Goal: Task Accomplishment & Management: Manage account settings

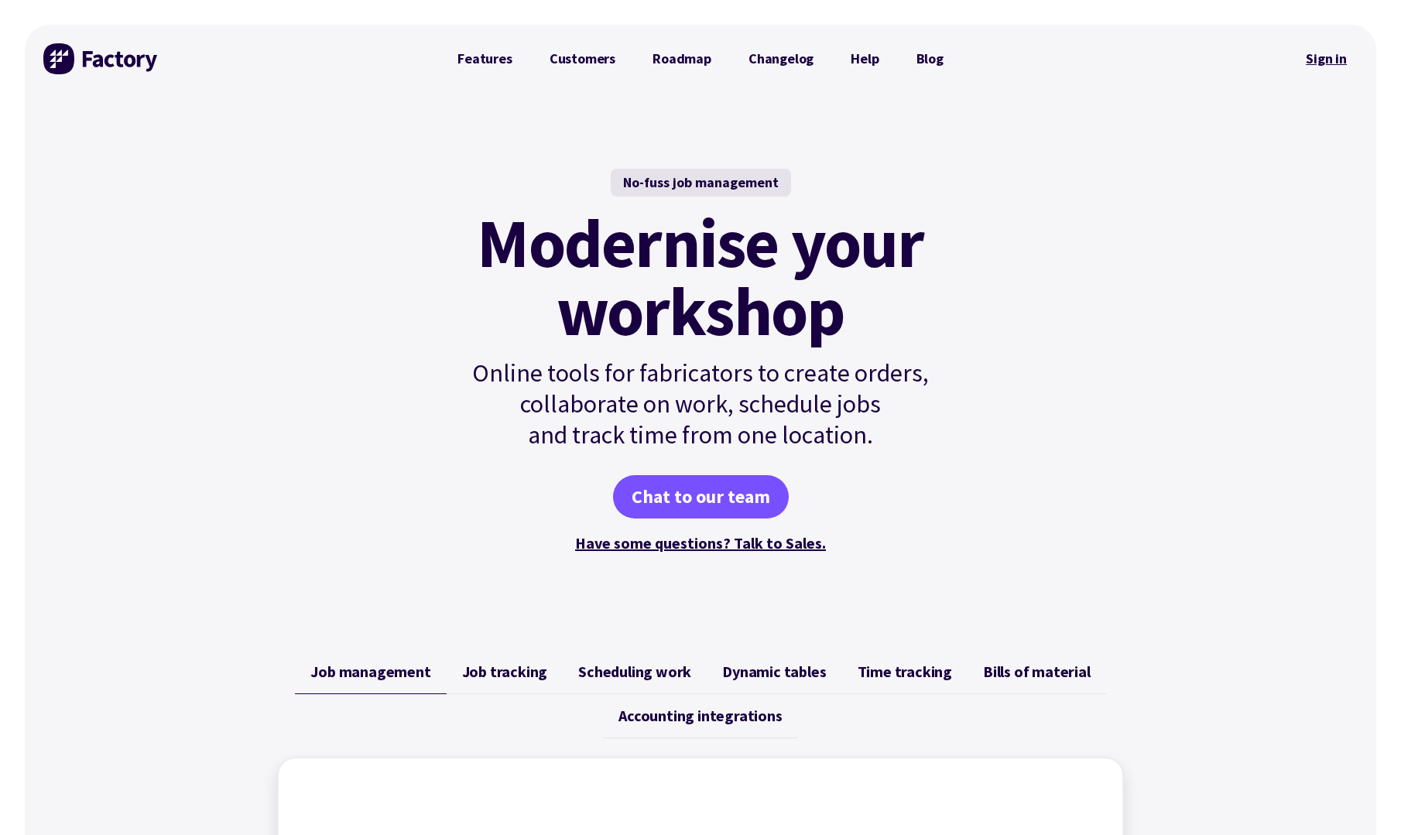
click at [1326, 73] on link "Sign in" at bounding box center [1326, 59] width 63 height 36
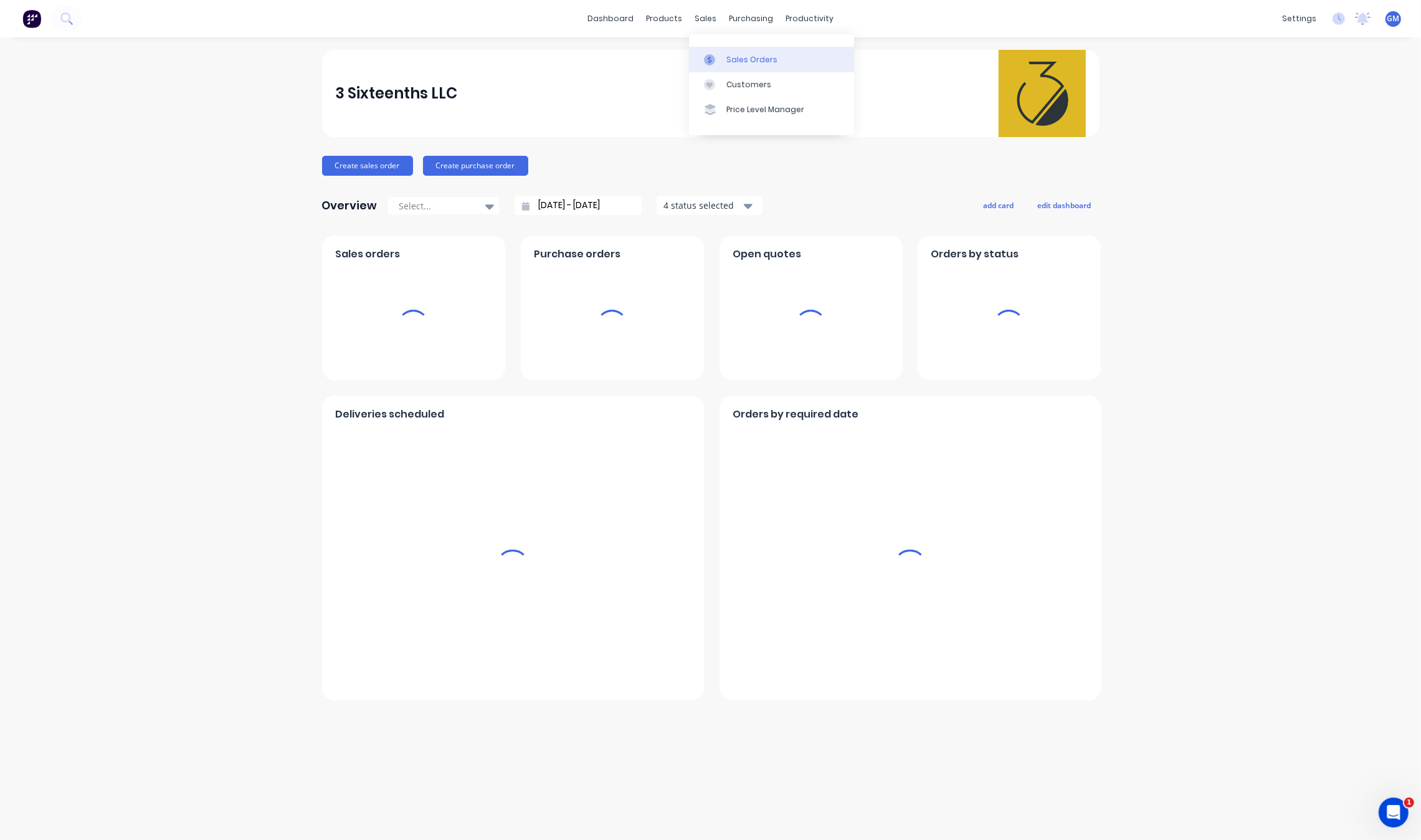
click at [744, 67] on link "Sales Orders" at bounding box center [771, 59] width 165 height 25
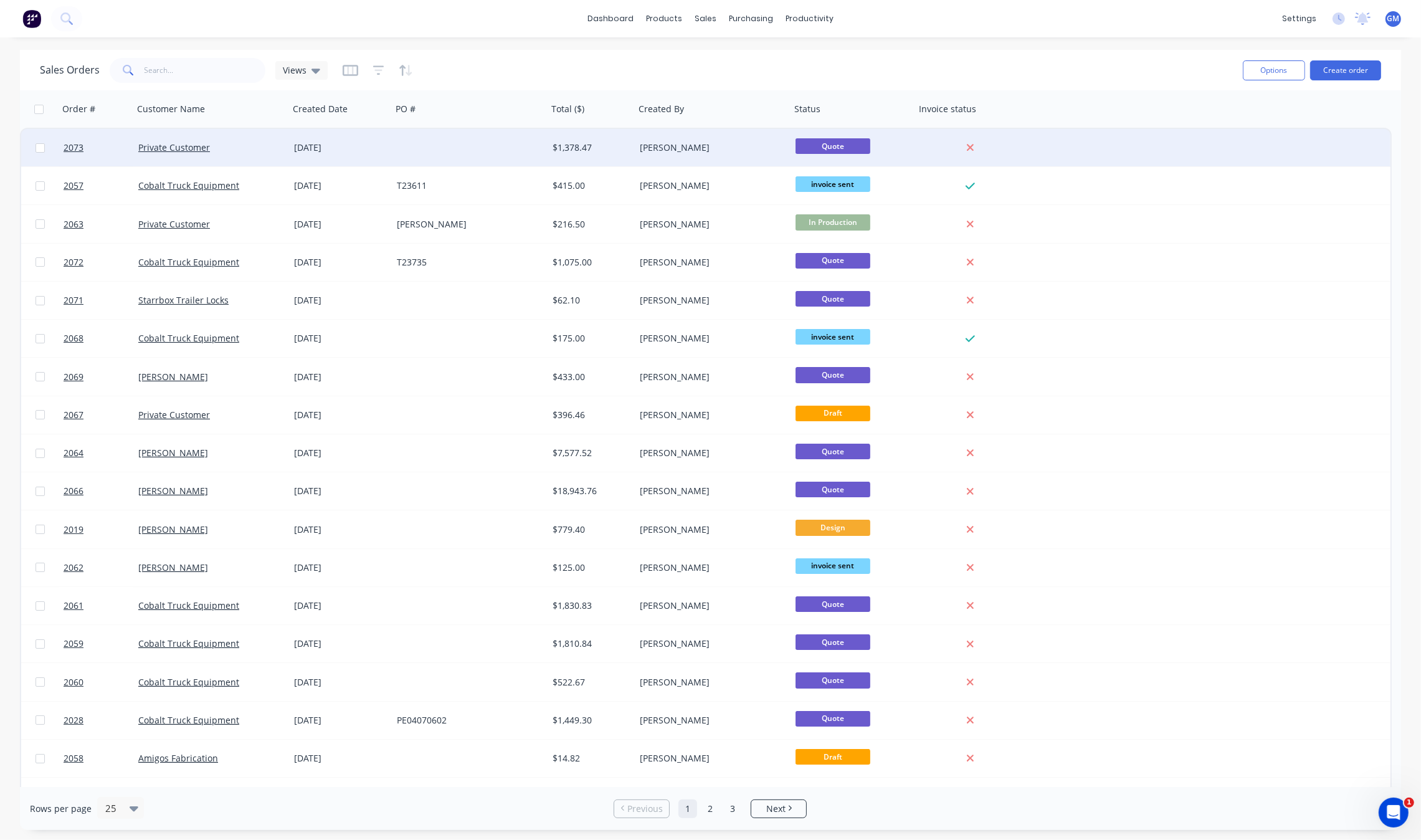
click at [721, 156] on div "Grant Marshall" at bounding box center [713, 147] width 156 height 37
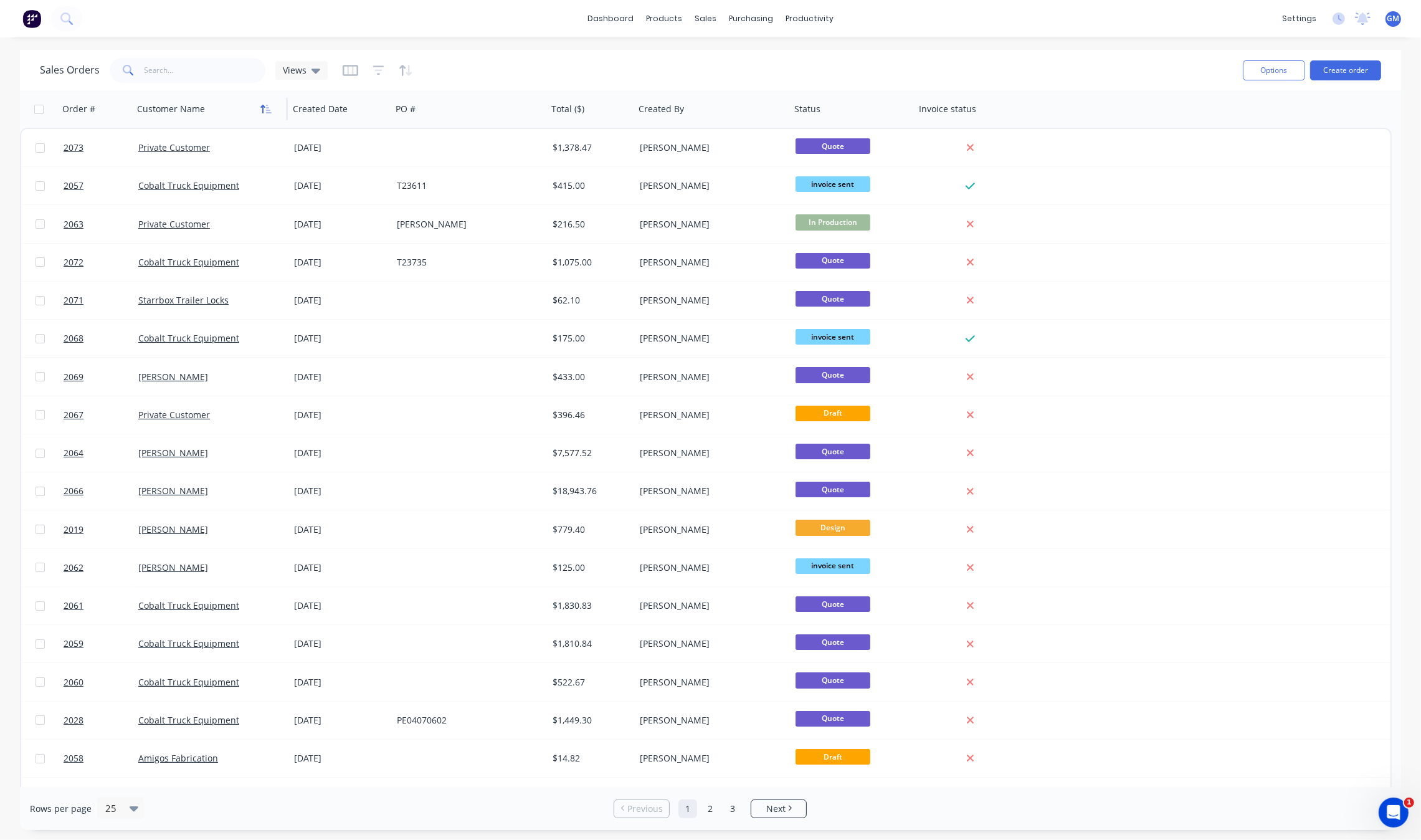
click at [259, 111] on button "button" at bounding box center [266, 109] width 19 height 19
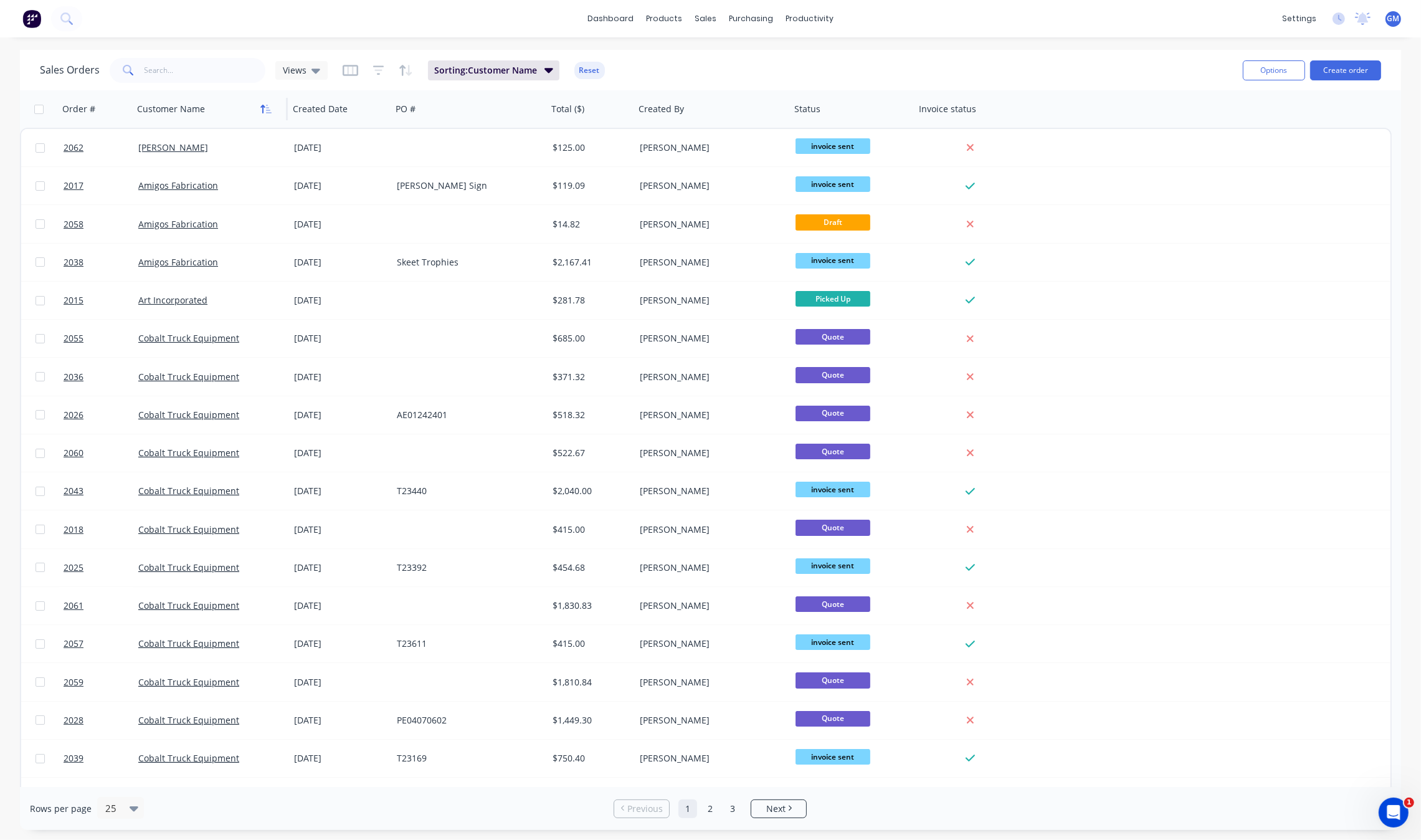
click at [262, 111] on icon "button" at bounding box center [266, 109] width 11 height 10
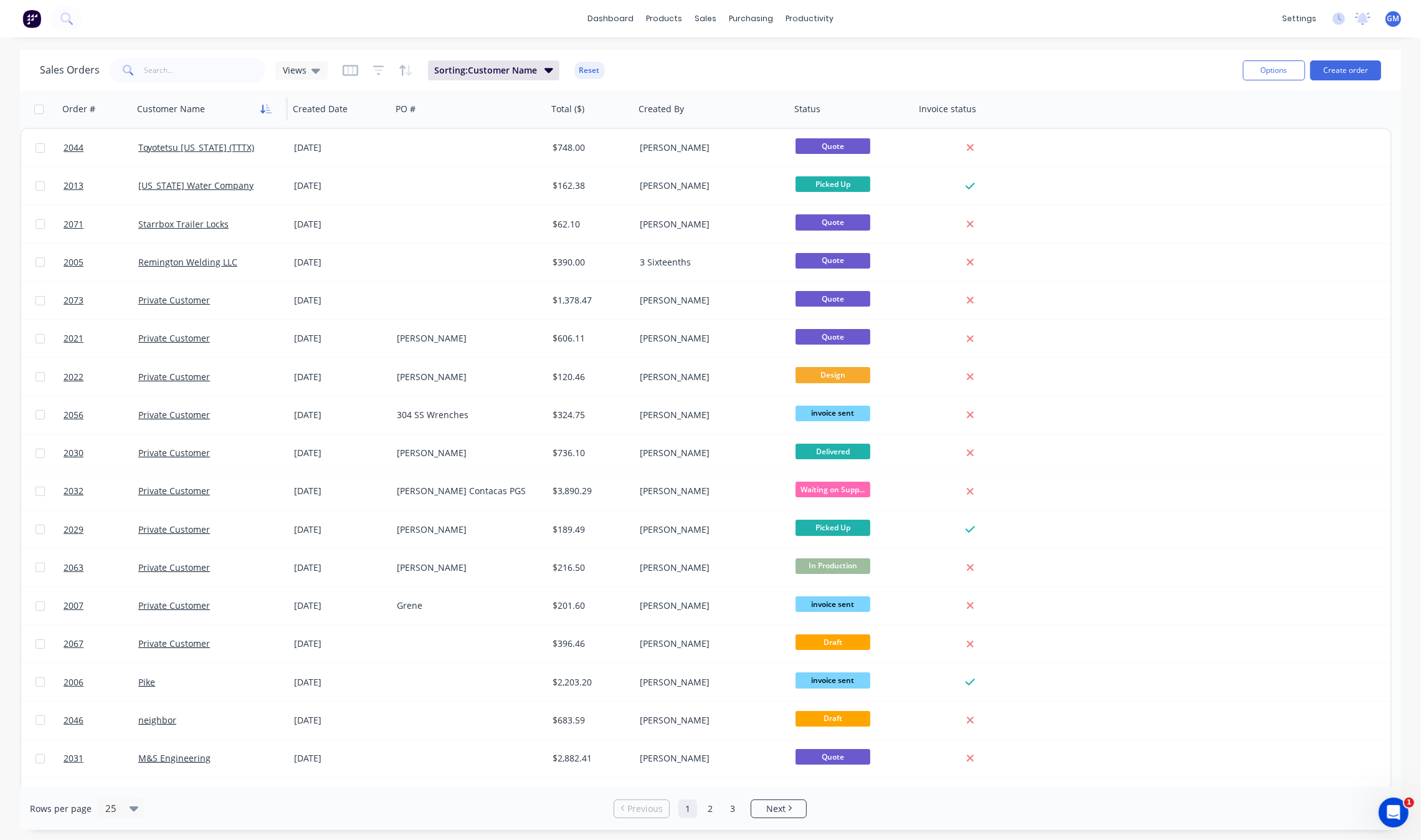
click at [263, 111] on icon "button" at bounding box center [262, 109] width 4 height 9
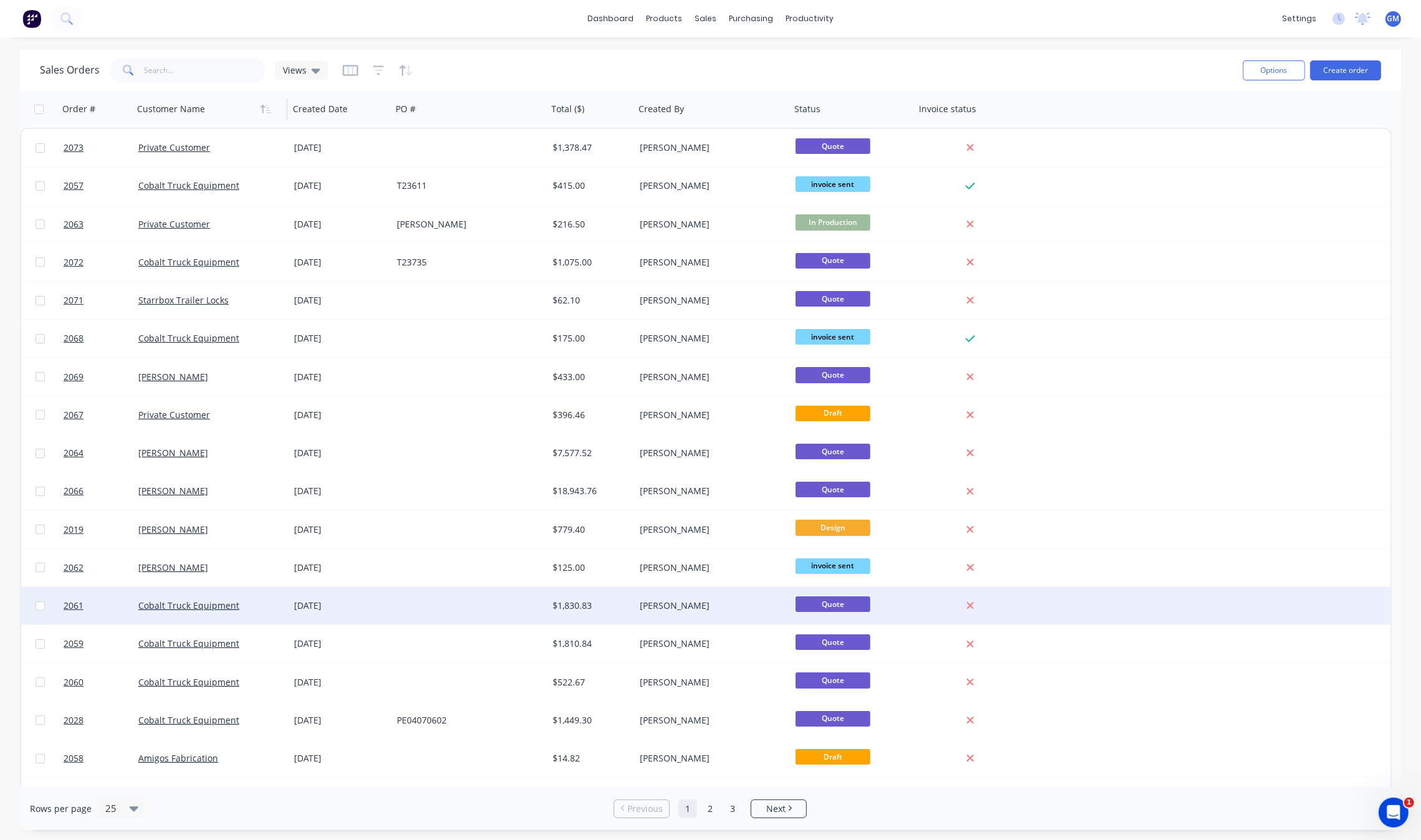
click at [592, 600] on div "$1,830.83" at bounding box center [589, 605] width 73 height 12
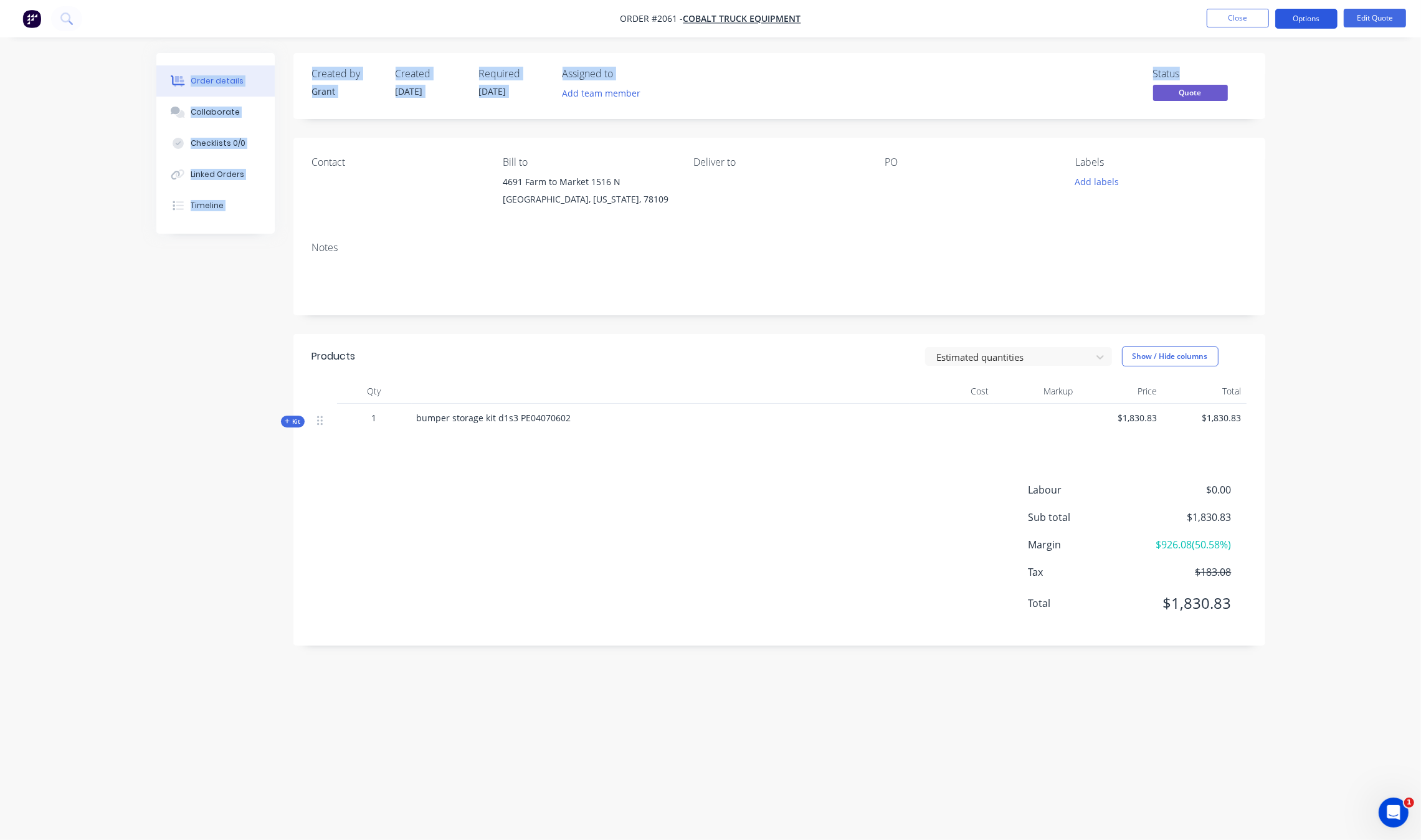
drag, startPoint x: 1300, startPoint y: 48, endPoint x: 1316, endPoint y: 27, distance: 26.4
click at [1315, 35] on div "Order #2061 - Cobalt Truck Equipment Close Options Edit Quote Order details Col…" at bounding box center [710, 420] width 1421 height 840
click at [1316, 27] on button "Options" at bounding box center [1306, 19] width 62 height 20
click at [1305, 138] on button "Convert to Order" at bounding box center [1269, 150] width 137 height 25
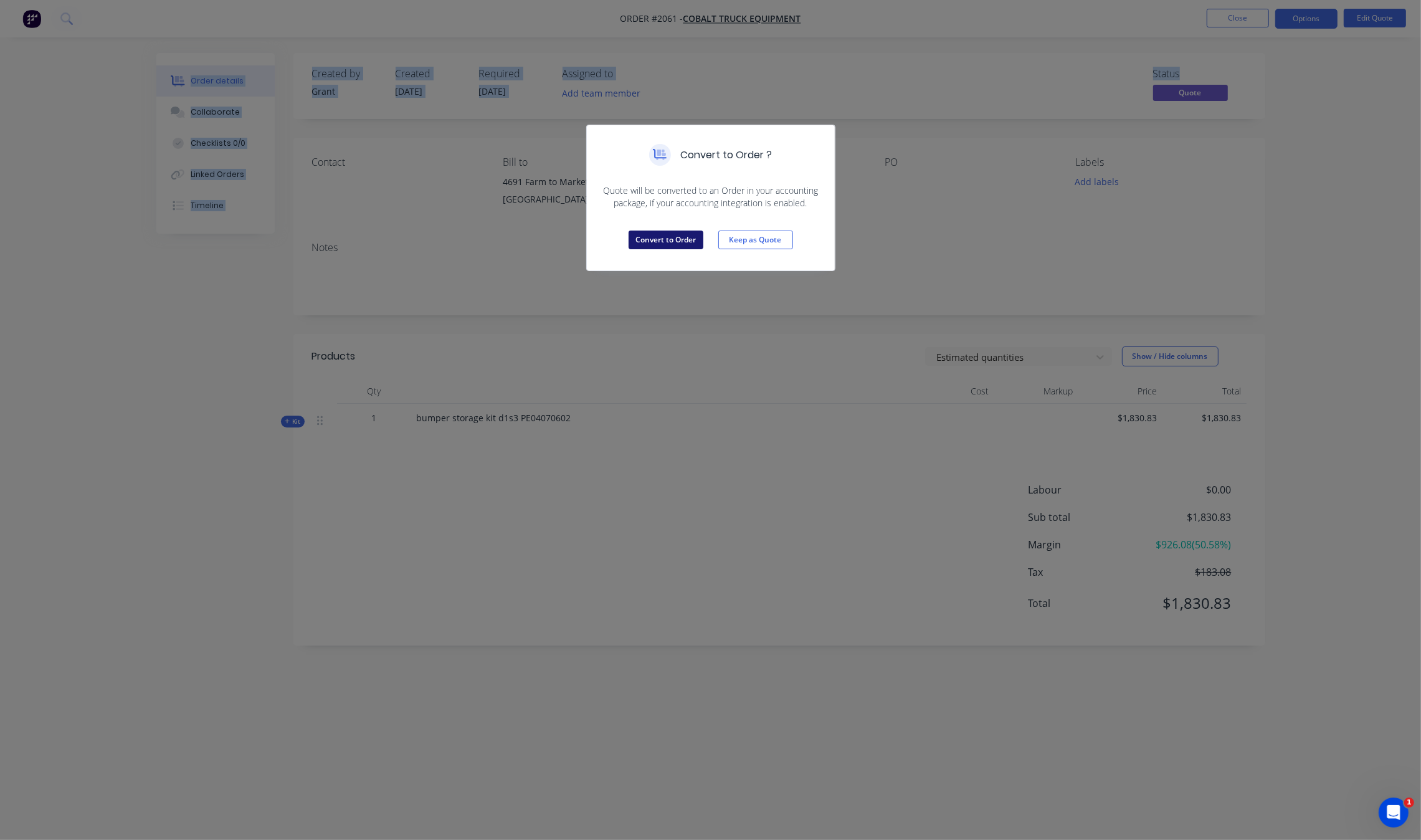
click at [649, 240] on button "Convert to Order" at bounding box center [665, 239] width 75 height 19
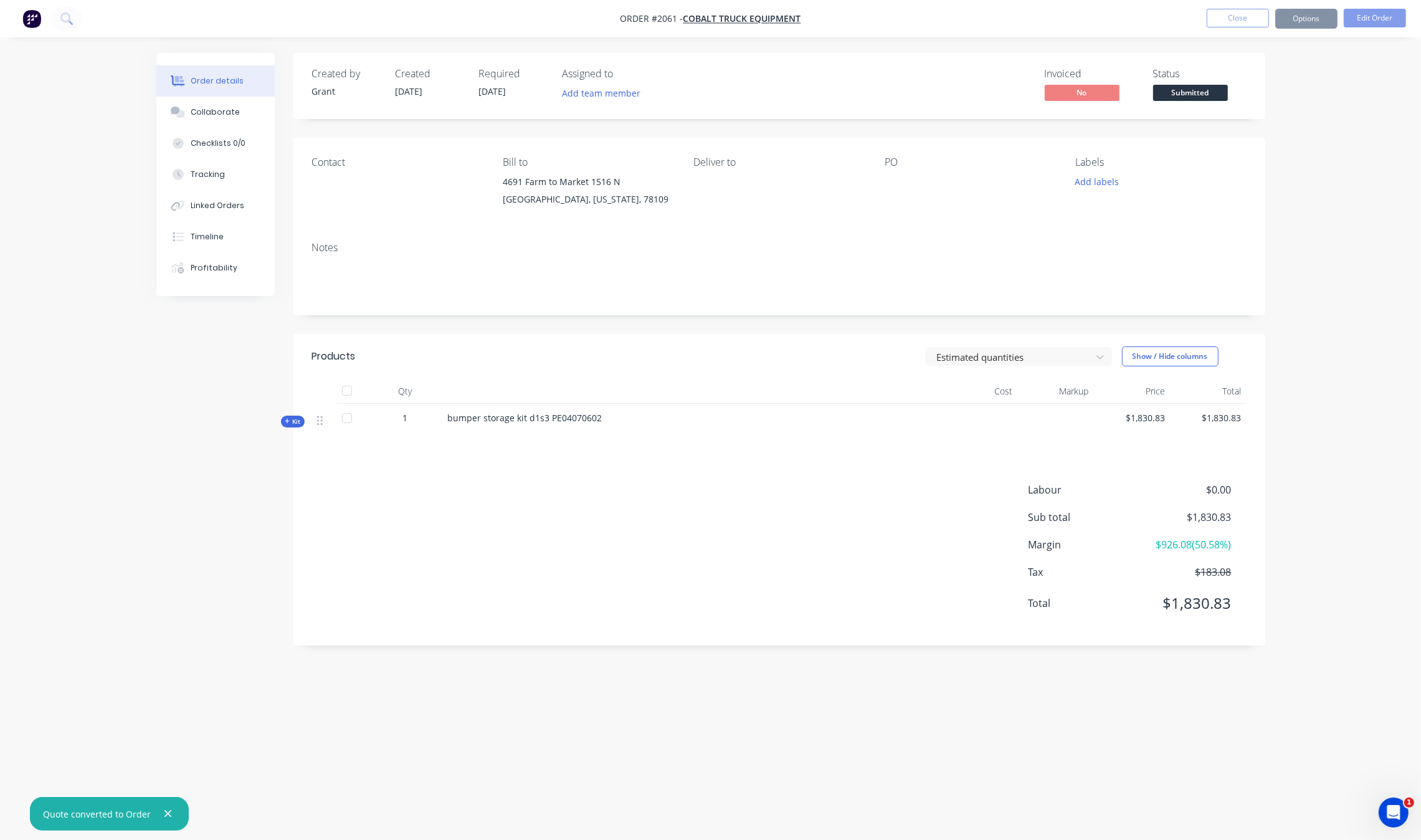
click at [907, 185] on div at bounding box center [962, 182] width 156 height 18
click at [1366, 29] on nav "Order #2061 - Cobalt Truck Equipment Close Options Edit Order" at bounding box center [710, 19] width 1421 height 37
click at [1386, 14] on button "Edit Order" at bounding box center [1374, 18] width 62 height 19
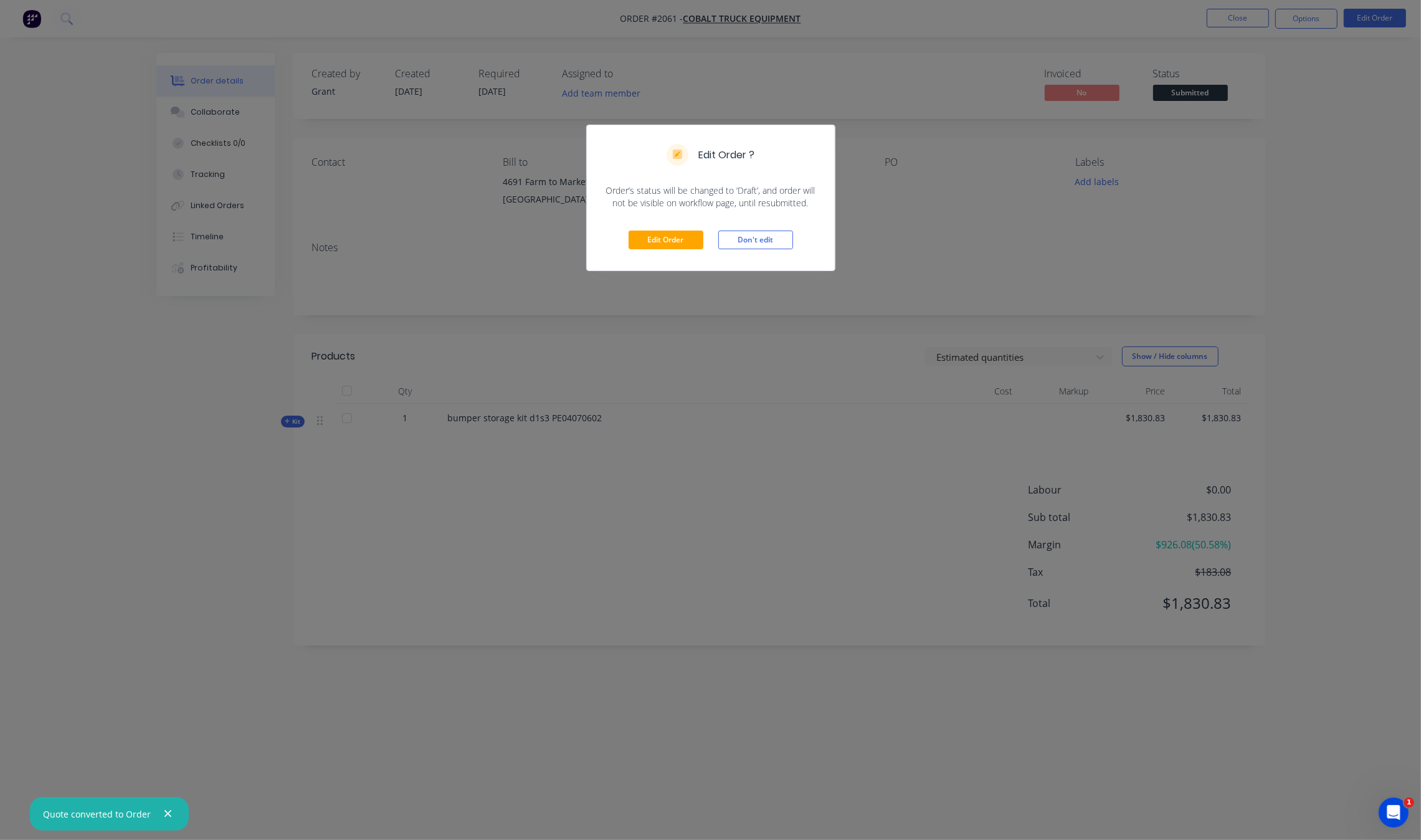
click at [659, 251] on div "Edit Order Don't edit" at bounding box center [710, 240] width 248 height 61
click at [694, 237] on button "Edit Order" at bounding box center [665, 239] width 75 height 19
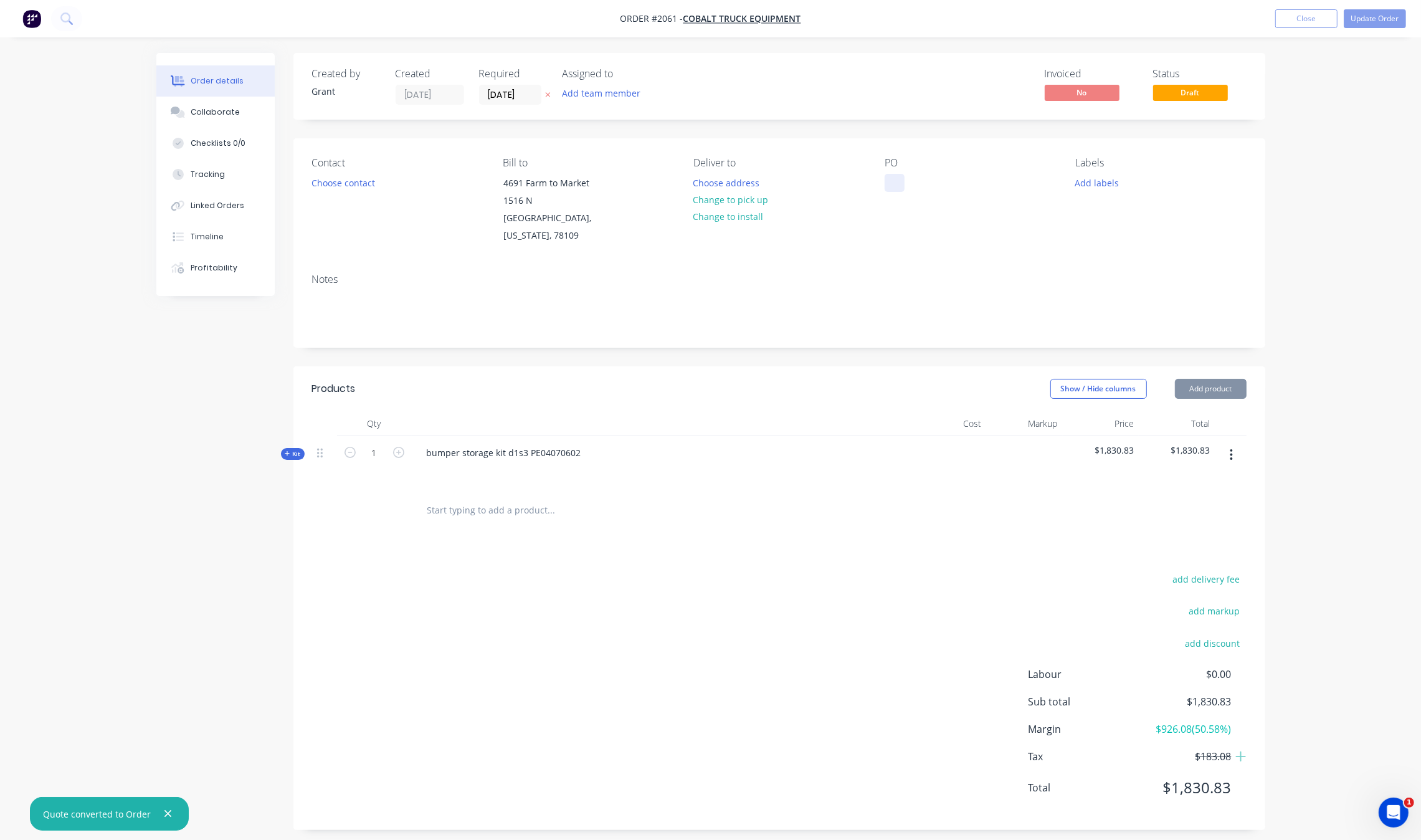
click at [895, 187] on div at bounding box center [894, 183] width 20 height 18
type input "26/09/25"
click at [937, 271] on div "Notes" at bounding box center [780, 305] width 972 height 84
click at [736, 213] on button "Change to install" at bounding box center [728, 216] width 84 height 17
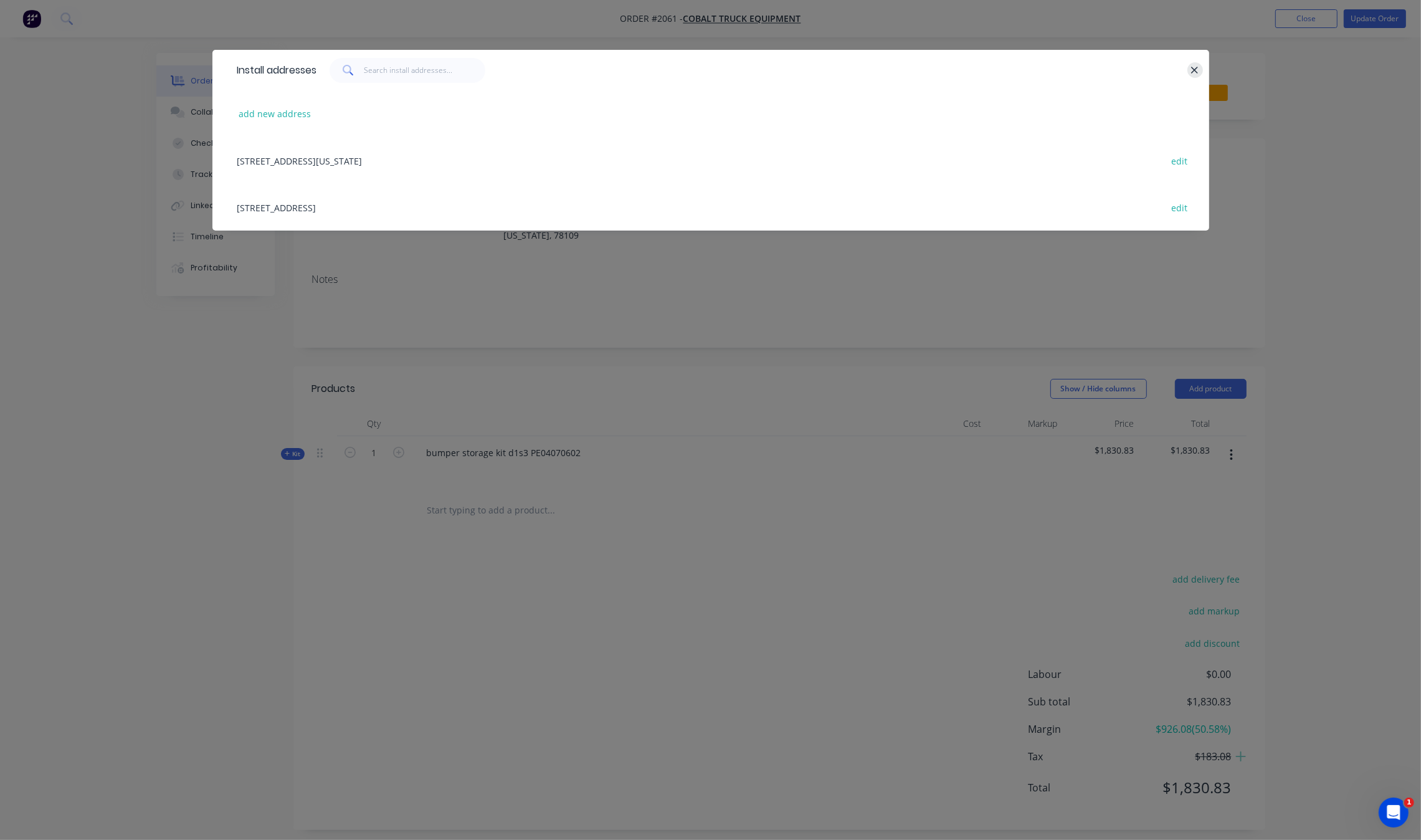
click at [1188, 73] on div at bounding box center [1189, 70] width 3 height 25
click at [1191, 72] on icon "button" at bounding box center [1194, 71] width 8 height 11
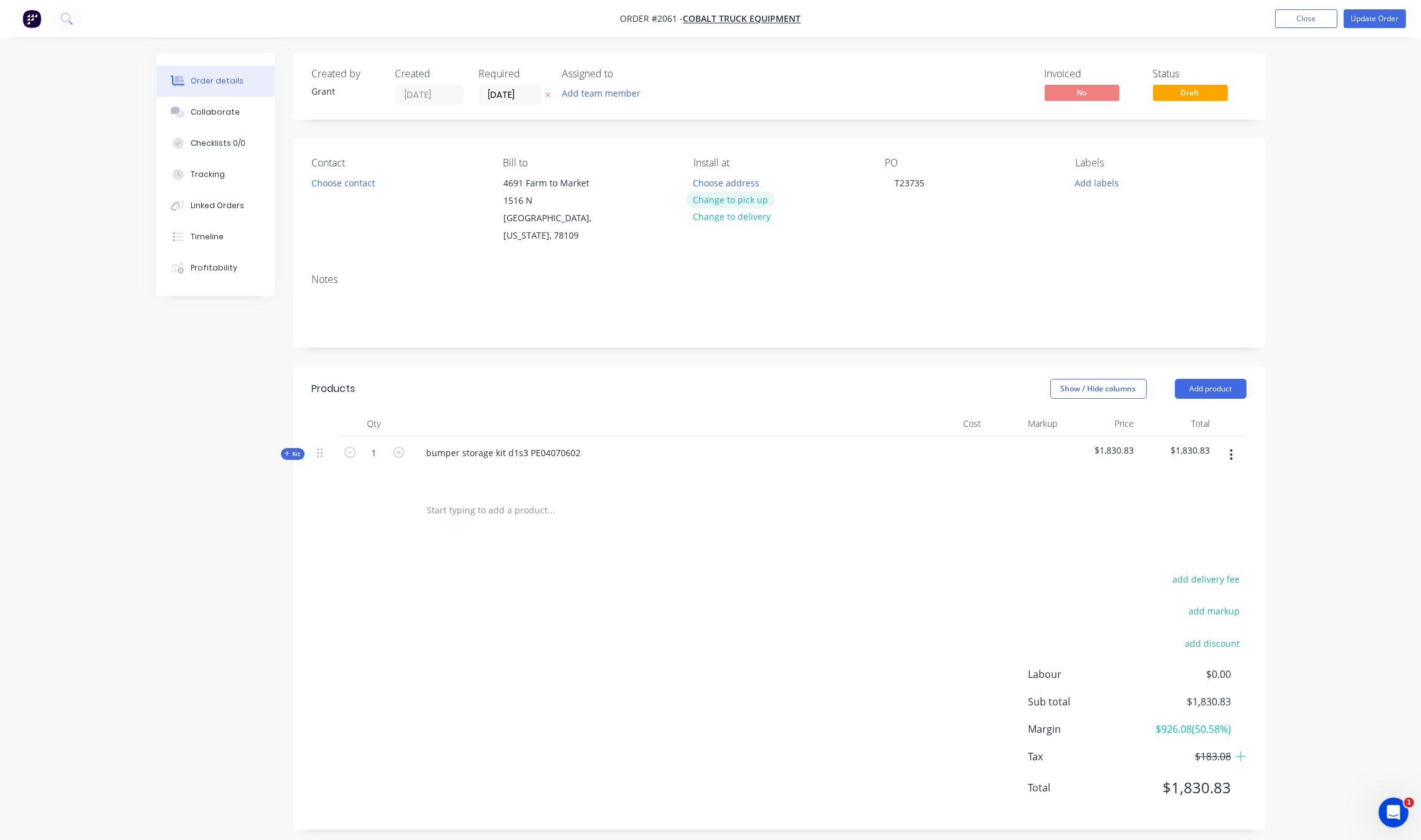
click at [739, 200] on button "Change to pick up" at bounding box center [731, 200] width 89 height 17
drag, startPoint x: 1067, startPoint y: 240, endPoint x: 1084, endPoint y: 204, distance: 39.8
click at [1069, 234] on div "Contact Choose contact Bill to 4691 Farm to Market 1516 N Converse, Texas, 7810…" at bounding box center [780, 201] width 972 height 126
click at [1094, 187] on button "Add labels" at bounding box center [1097, 182] width 57 height 17
click at [1184, 373] on div "Custom Fab edit" at bounding box center [1168, 369] width 162 height 25
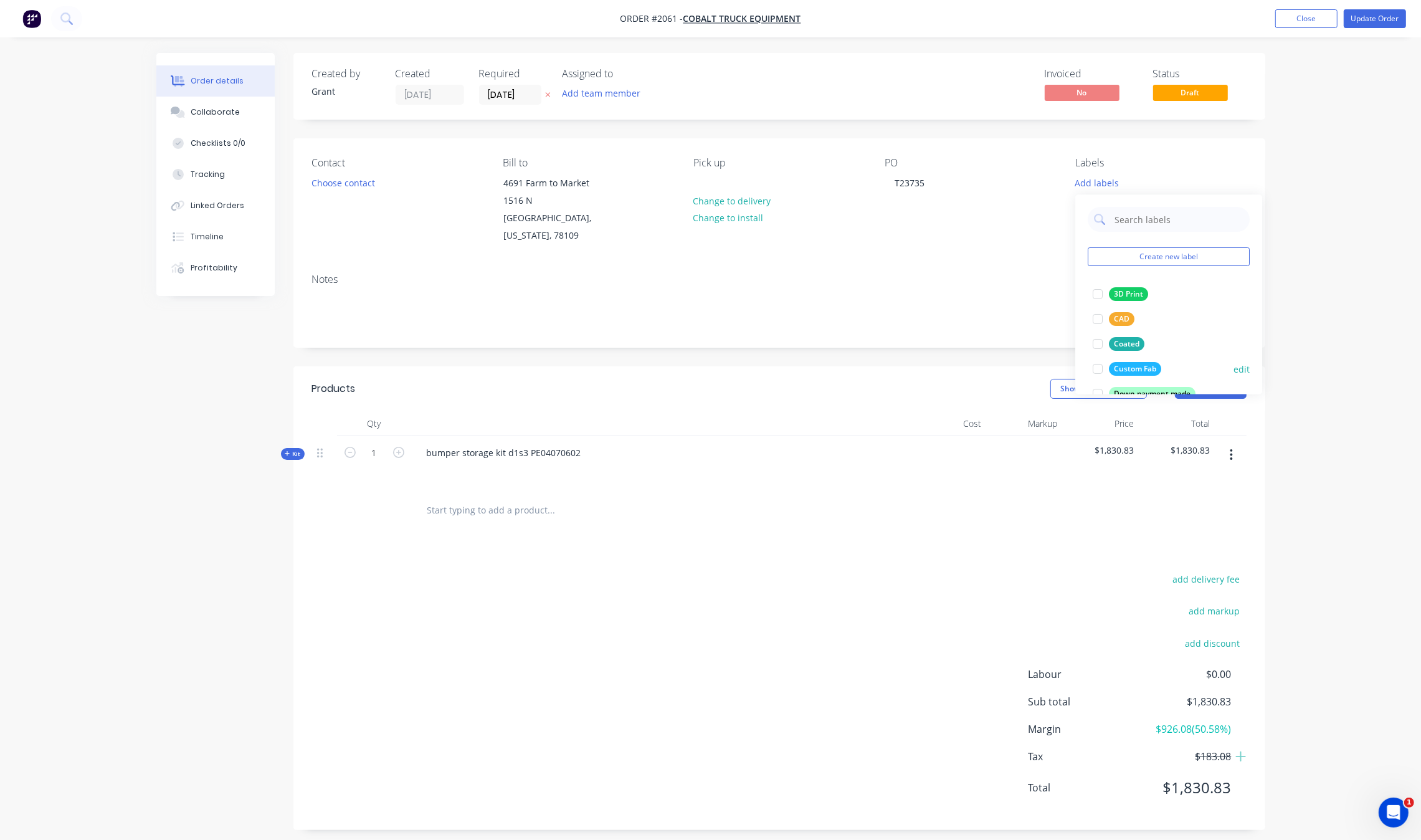
click at [1160, 368] on button "Custom Fab" at bounding box center [1127, 369] width 79 height 18
click at [912, 272] on div "Notes" at bounding box center [780, 305] width 972 height 84
click at [362, 181] on button "Choose contact" at bounding box center [343, 182] width 76 height 17
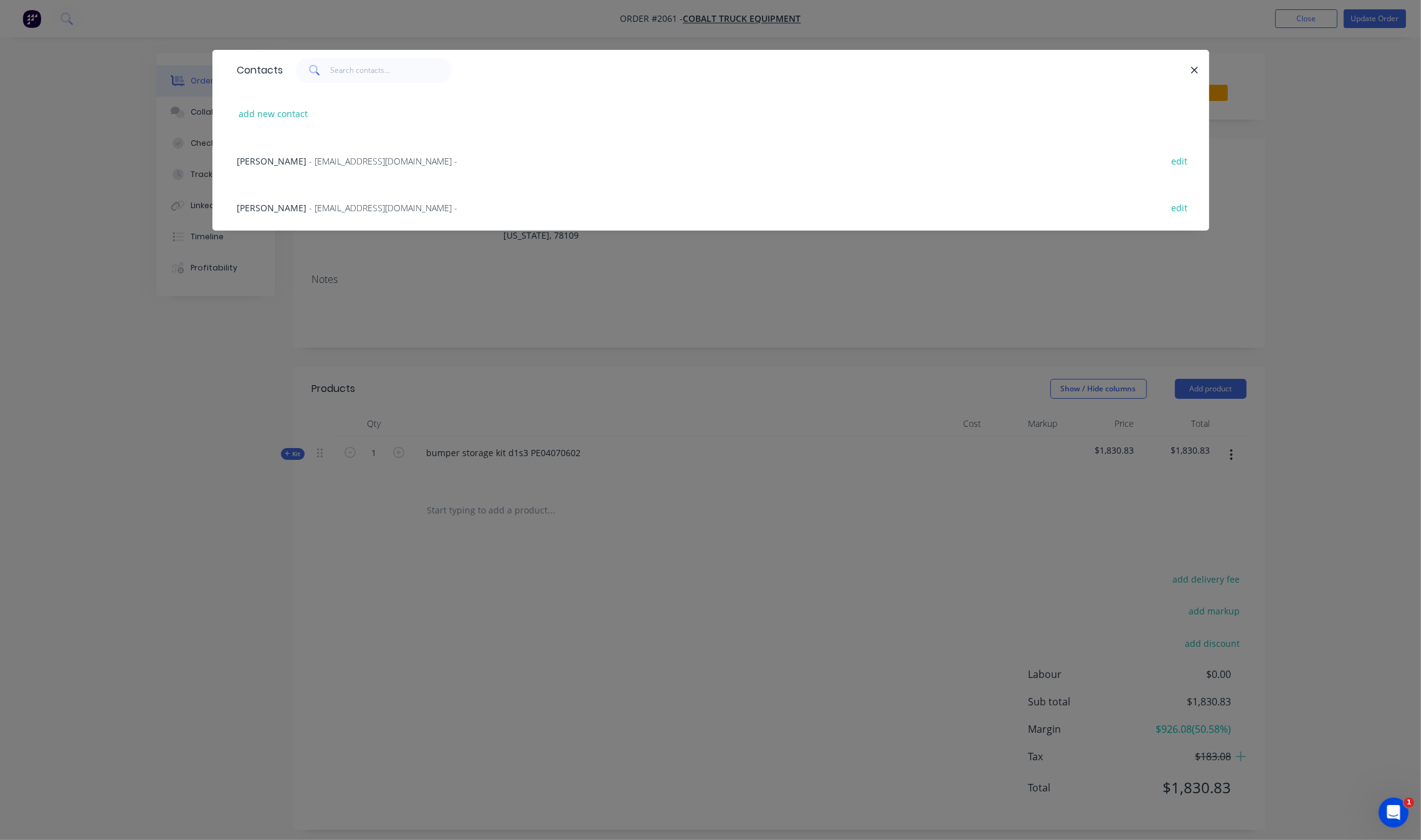
click at [335, 164] on span "- jsimon@cobalttruck.com -" at bounding box center [384, 161] width 148 height 12
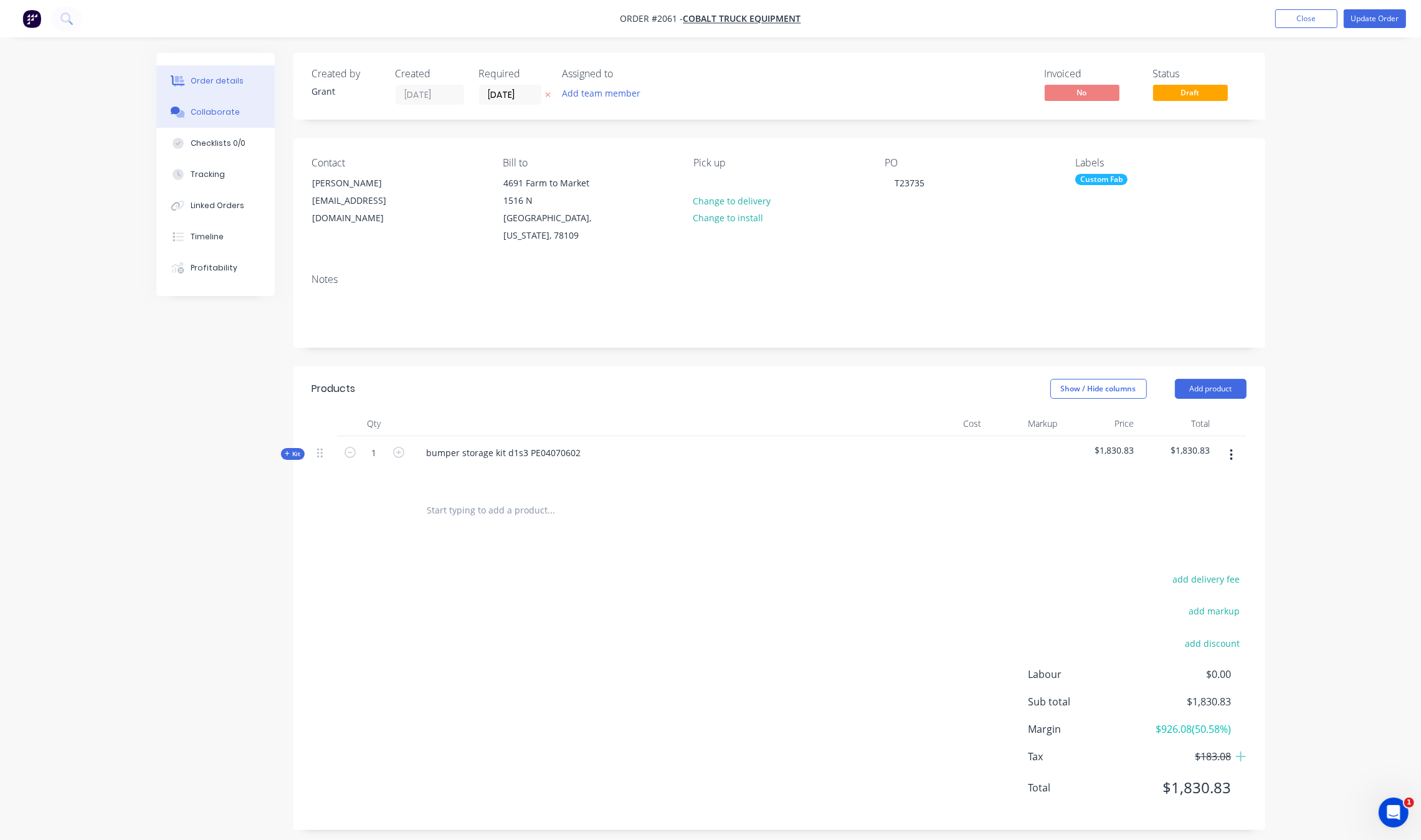
click at [230, 111] on div "Collaborate" at bounding box center [215, 112] width 49 height 11
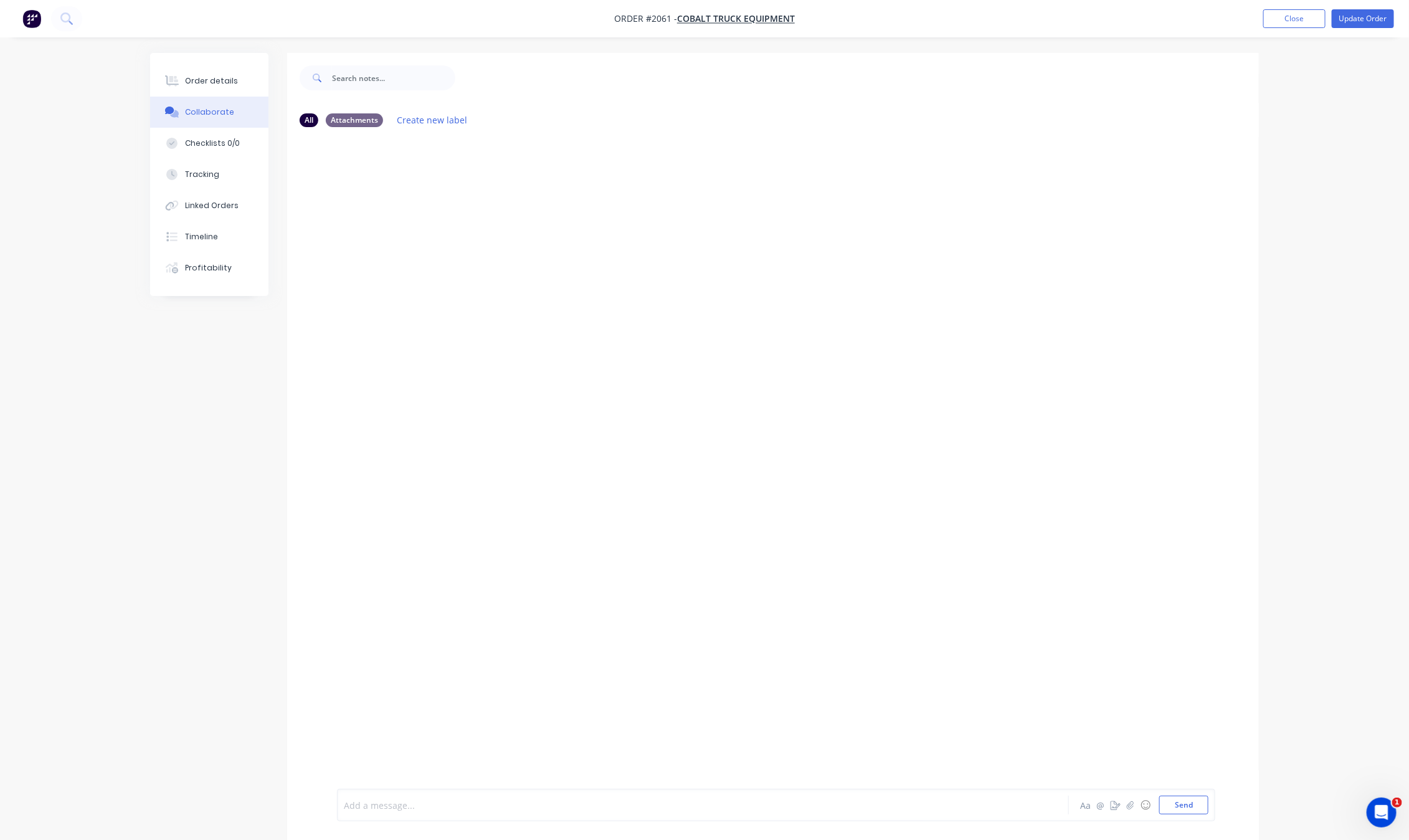
click at [419, 805] on div at bounding box center [668, 805] width 648 height 13
click at [1134, 801] on icon "button" at bounding box center [1131, 805] width 7 height 9
click at [1370, 15] on button "Update Order" at bounding box center [1362, 19] width 62 height 19
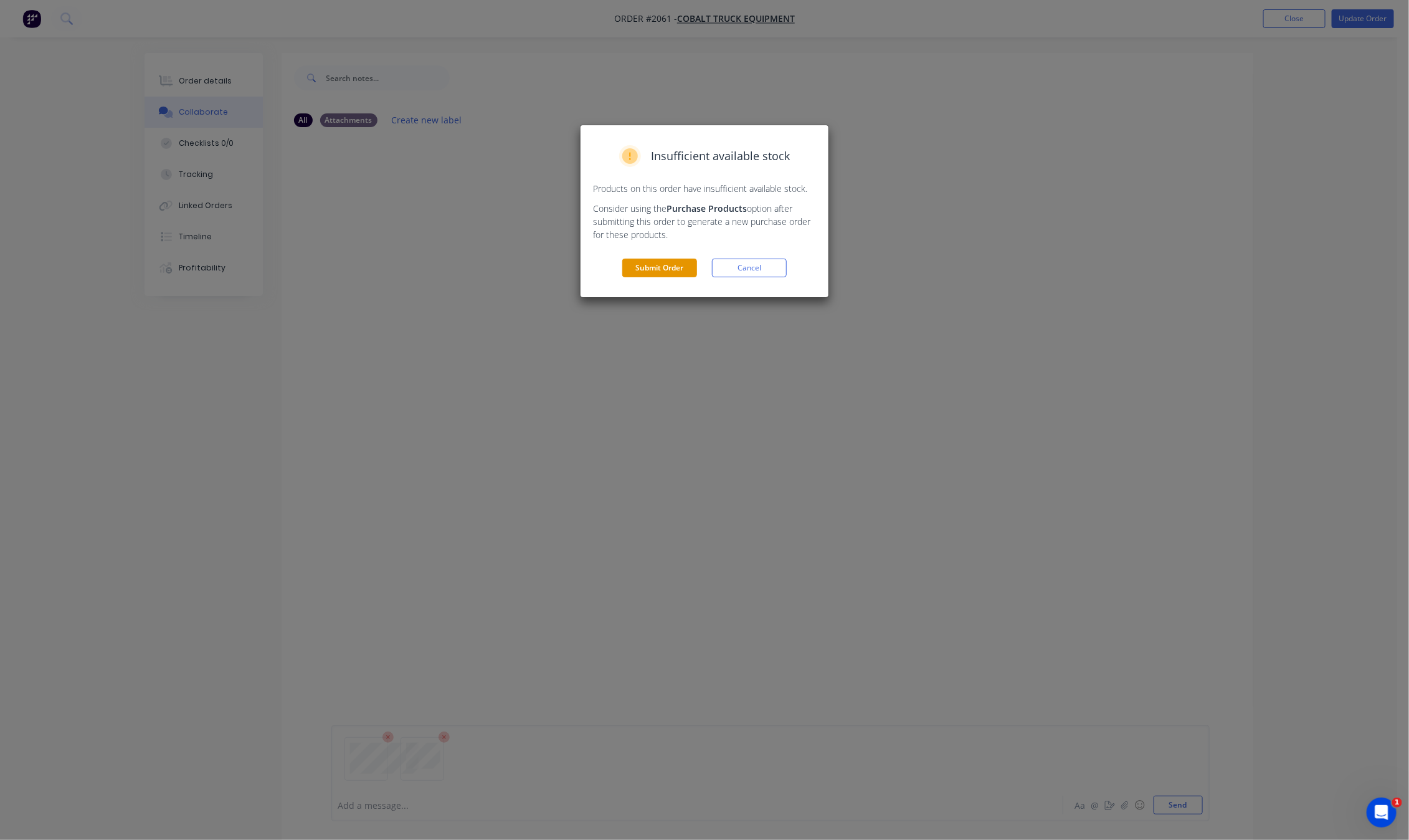
click at [661, 269] on button "Submit Order" at bounding box center [659, 267] width 75 height 19
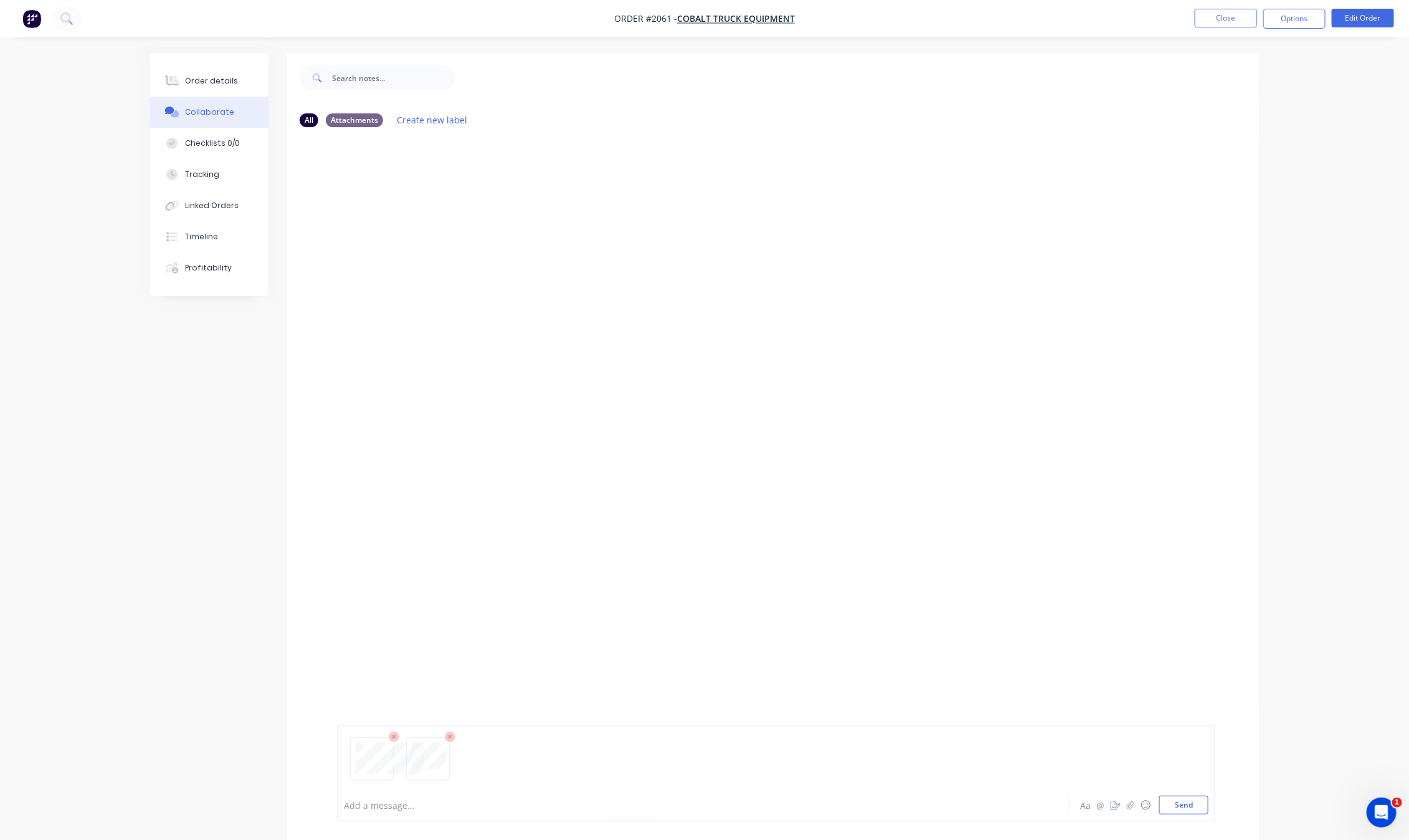
click at [529, 804] on div at bounding box center [668, 805] width 648 height 13
click at [437, 813] on div "Add a message..." at bounding box center [668, 805] width 649 height 19
click at [1205, 23] on button "Close" at bounding box center [1226, 18] width 62 height 19
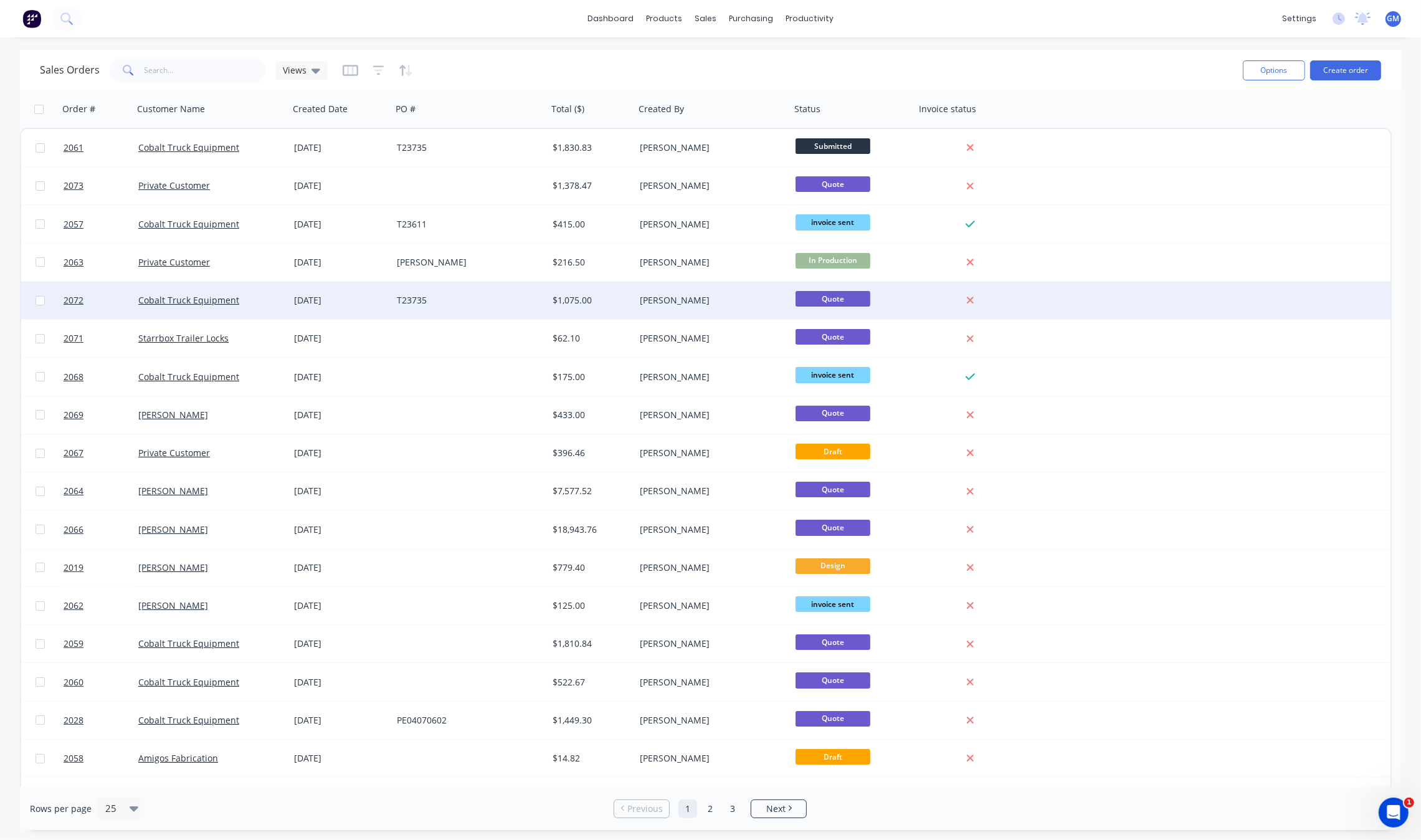
click at [686, 310] on div "Grant Marshall" at bounding box center [713, 300] width 156 height 37
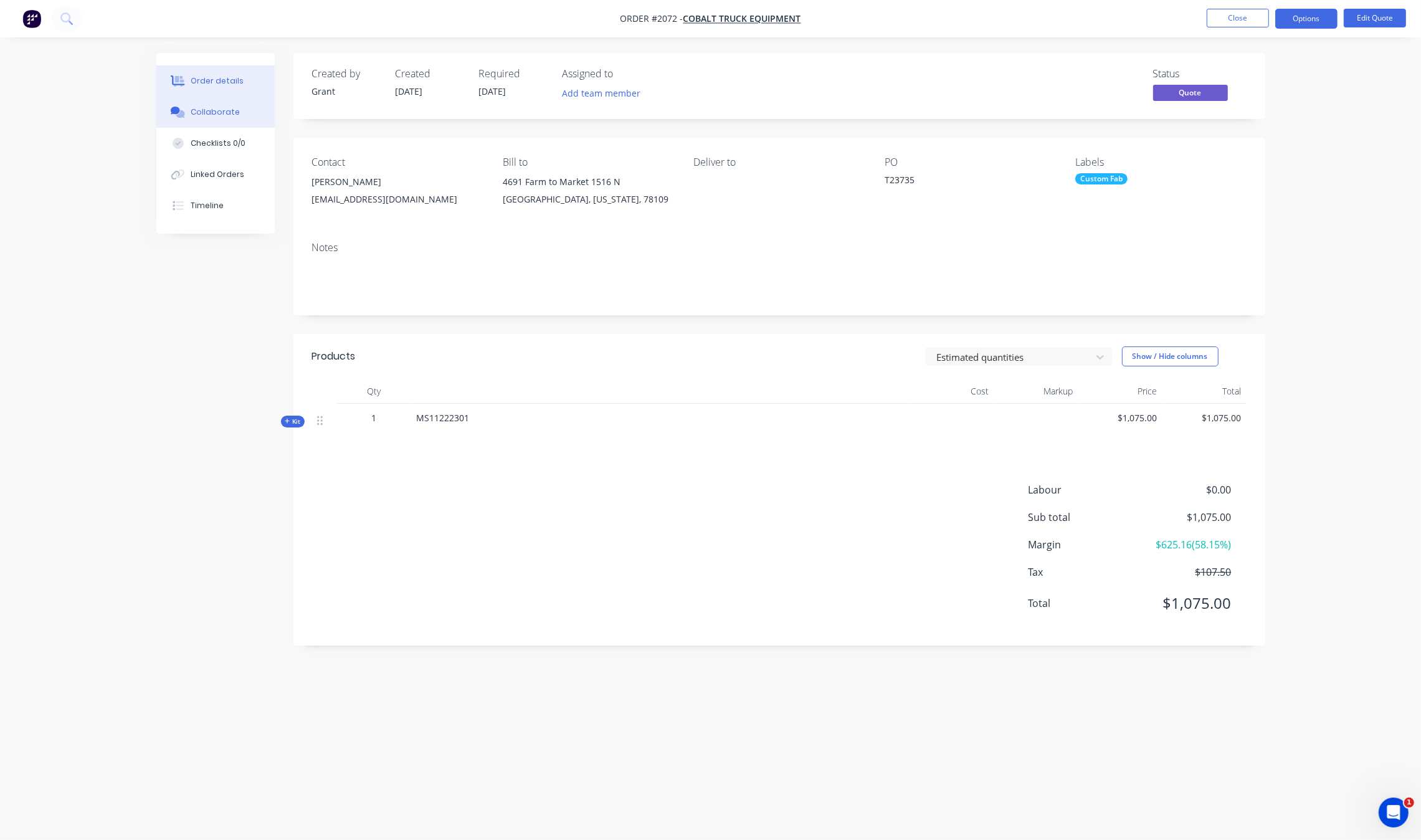
click at [218, 104] on button "Collaborate" at bounding box center [215, 112] width 118 height 31
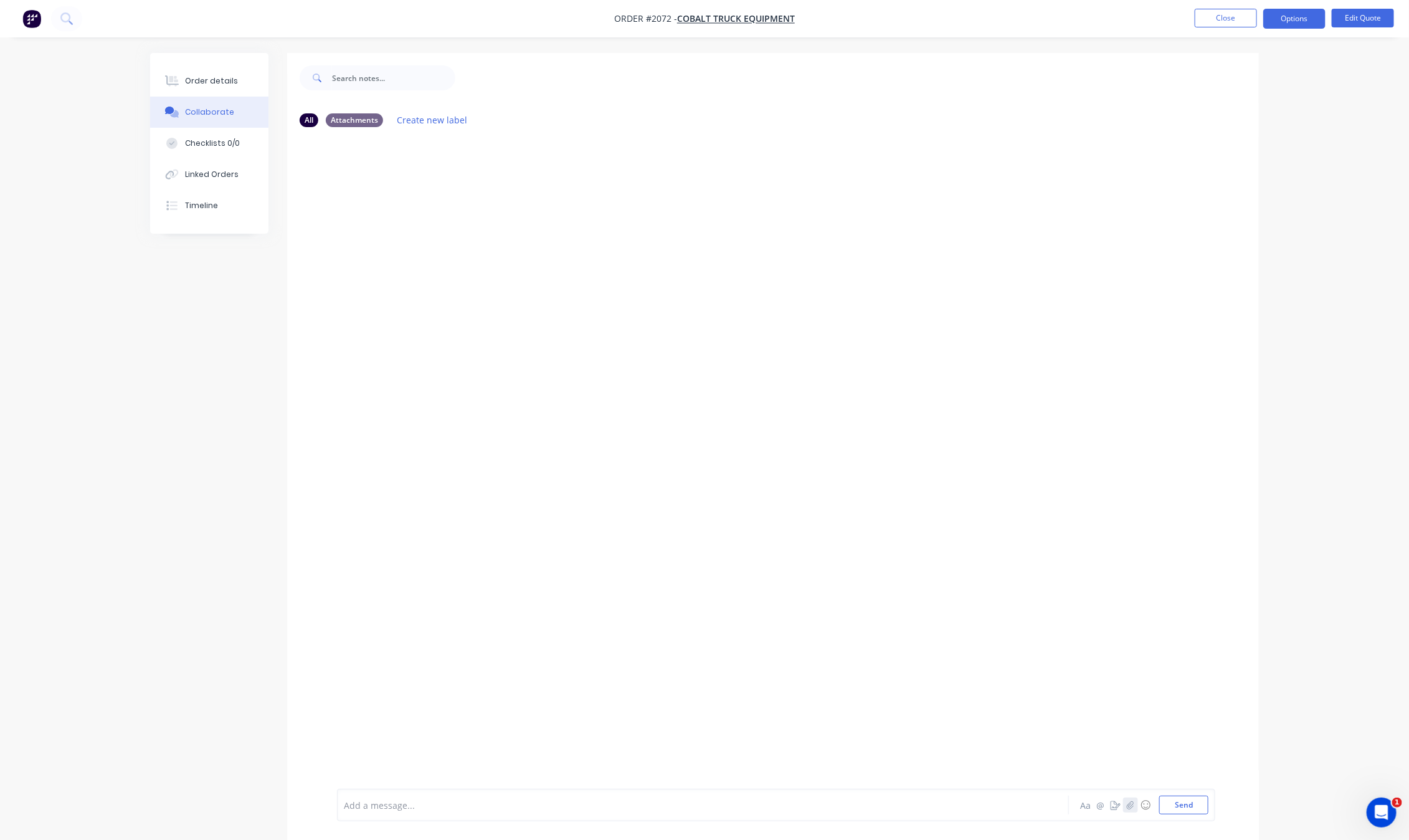
click at [1129, 802] on icon "button" at bounding box center [1131, 805] width 7 height 9
drag, startPoint x: 540, startPoint y: 808, endPoint x: 506, endPoint y: 819, distance: 35.7
click at [544, 808] on div at bounding box center [668, 805] width 648 height 13
click at [465, 810] on div "same PO AS" at bounding box center [668, 805] width 648 height 13
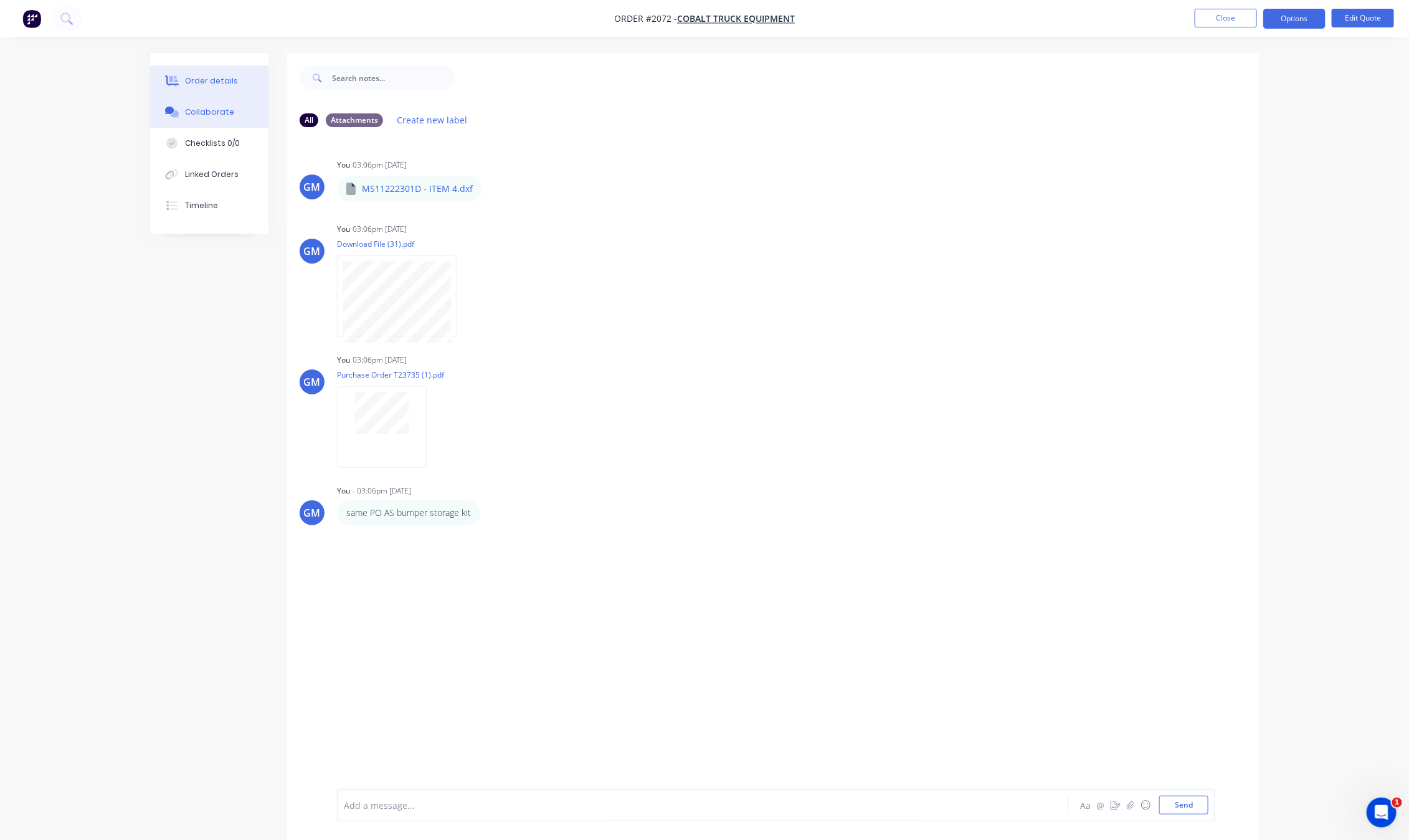
click at [223, 81] on div "Order details" at bounding box center [212, 81] width 53 height 11
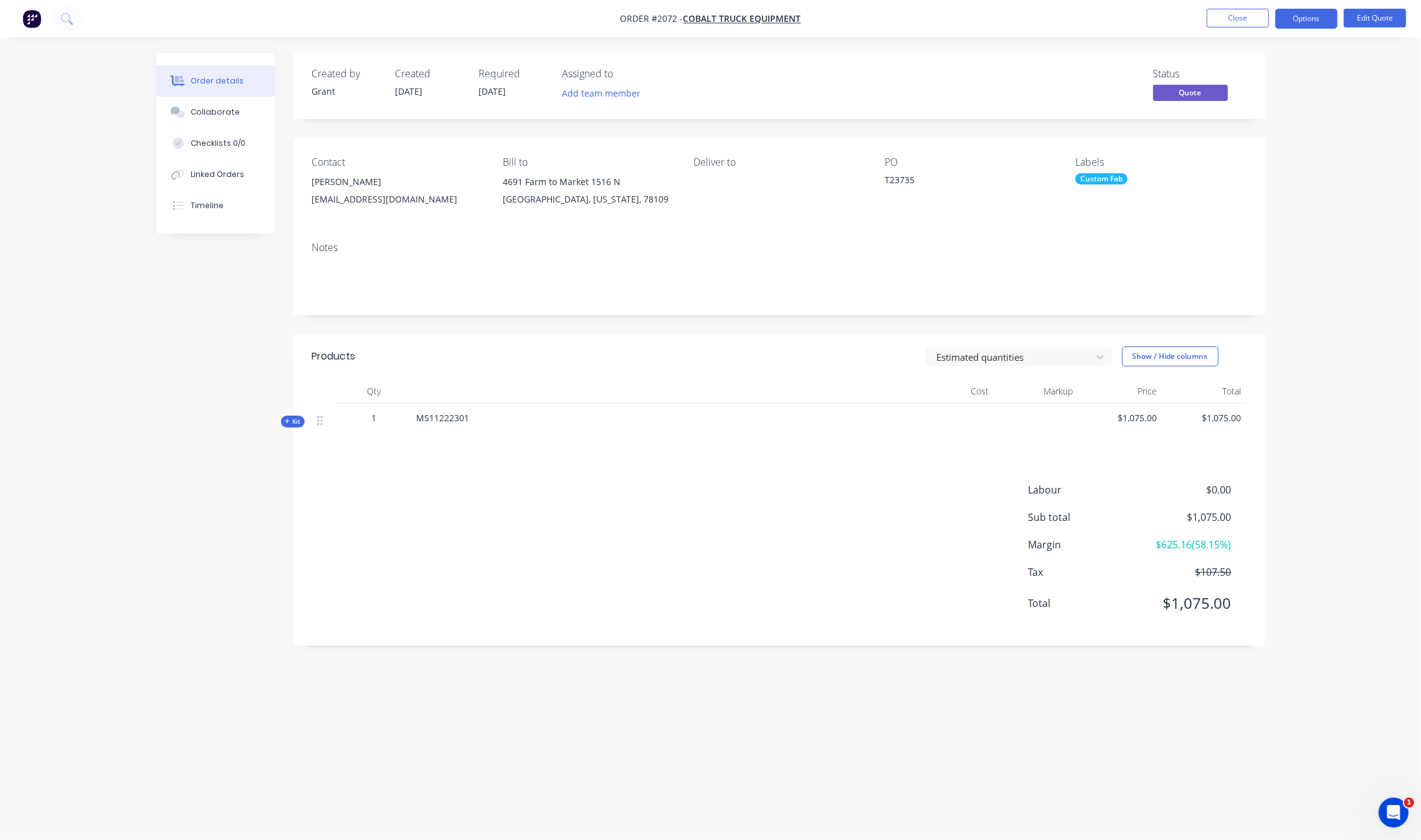
click at [1282, 231] on div "Order details Collaborate Checklists 0/0 Linked Orders Timeline Order details C…" at bounding box center [710, 420] width 1421 height 840
click at [1227, 22] on button "Close" at bounding box center [1238, 18] width 62 height 19
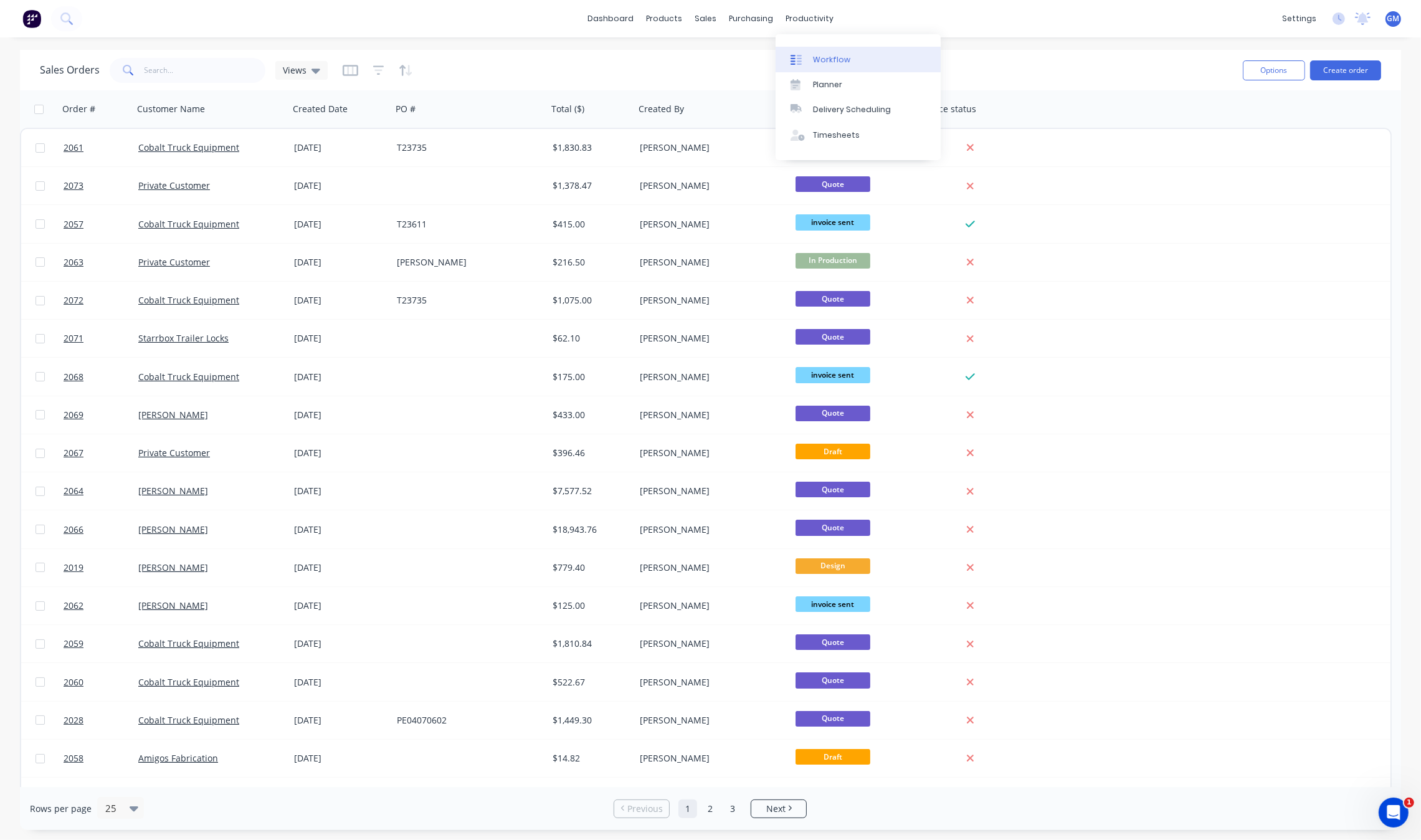
click at [836, 56] on div "Workflow" at bounding box center [831, 60] width 37 height 11
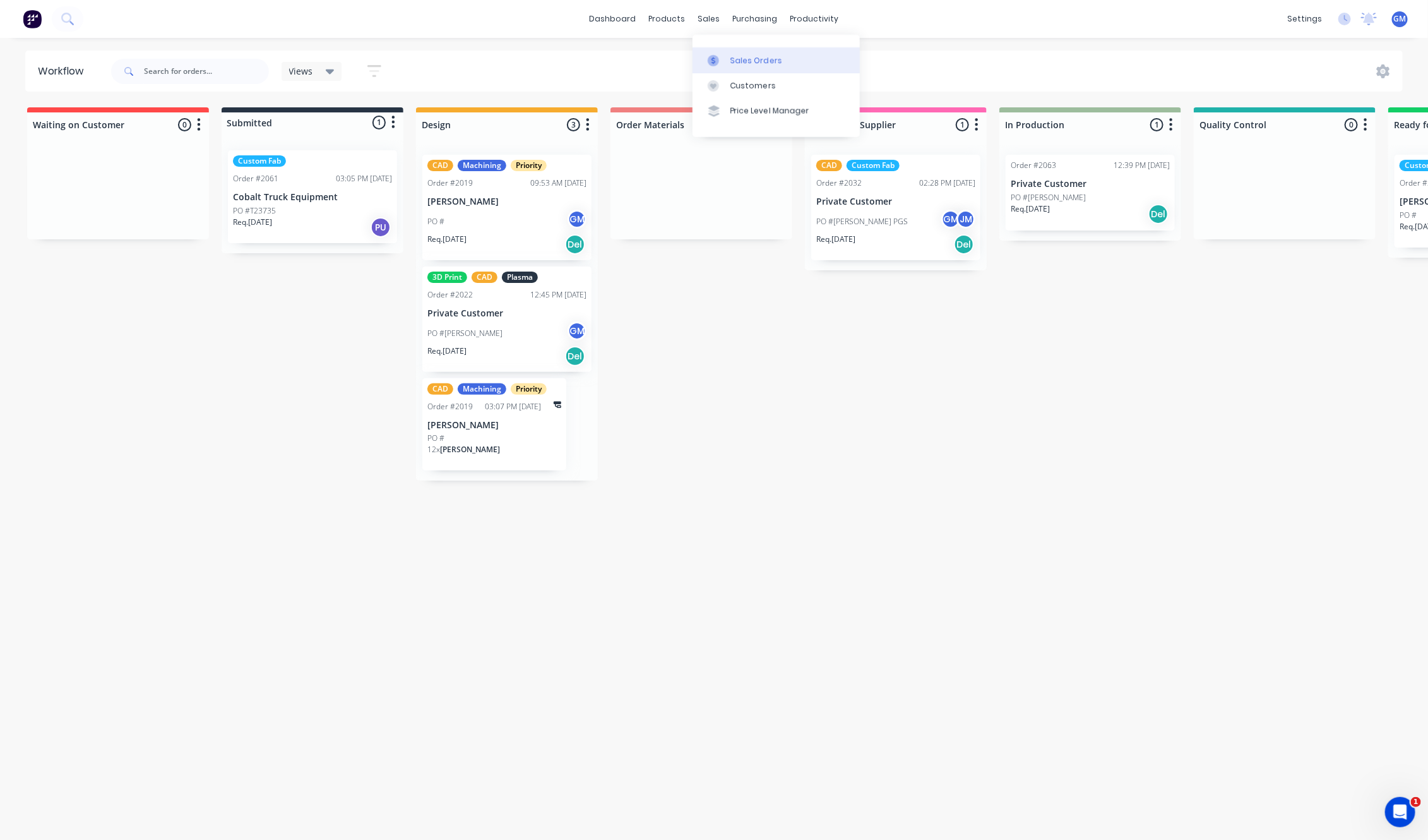
click at [720, 54] on link "Sales Orders" at bounding box center [776, 60] width 167 height 25
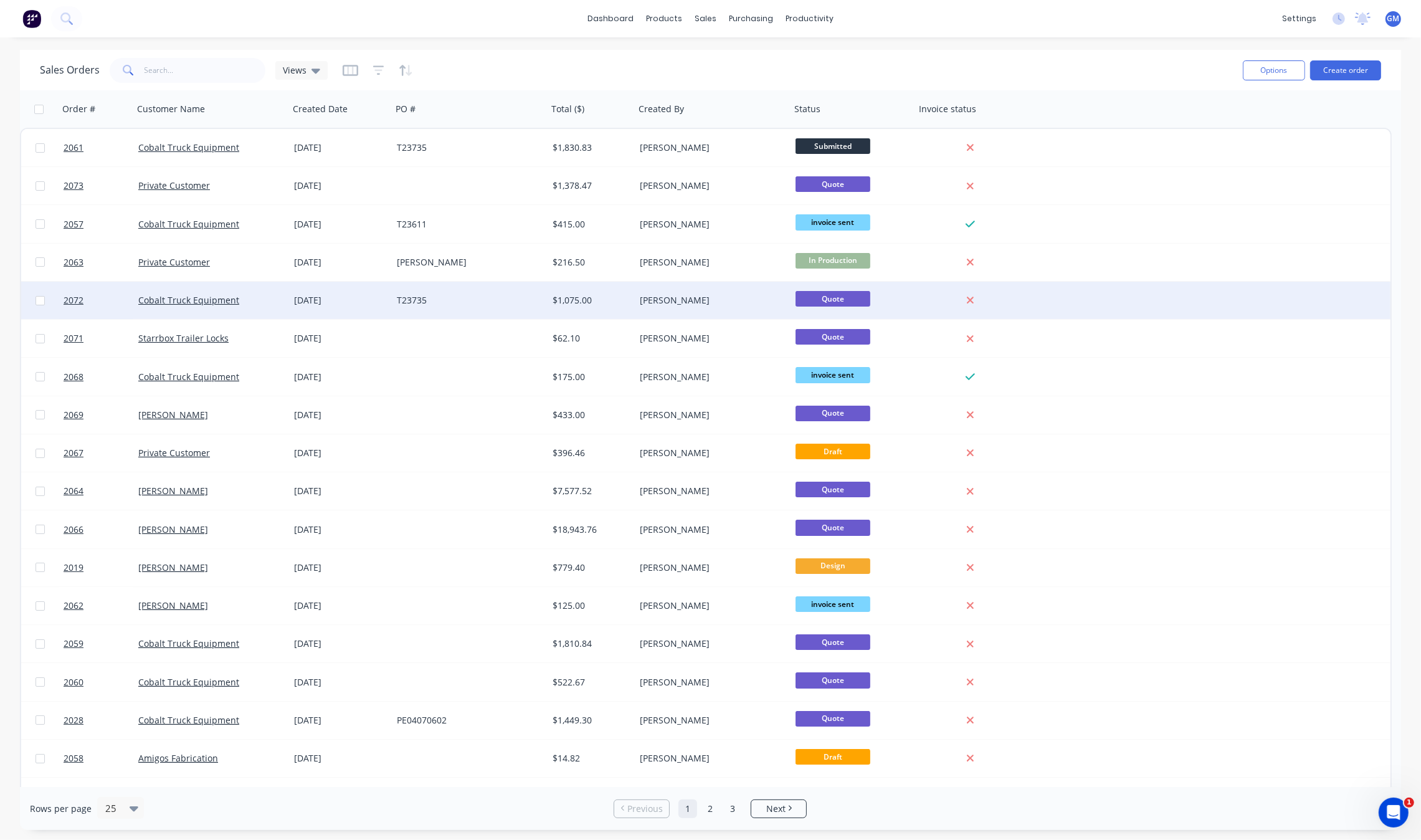
click at [553, 296] on div "$1,075.00" at bounding box center [589, 299] width 73 height 12
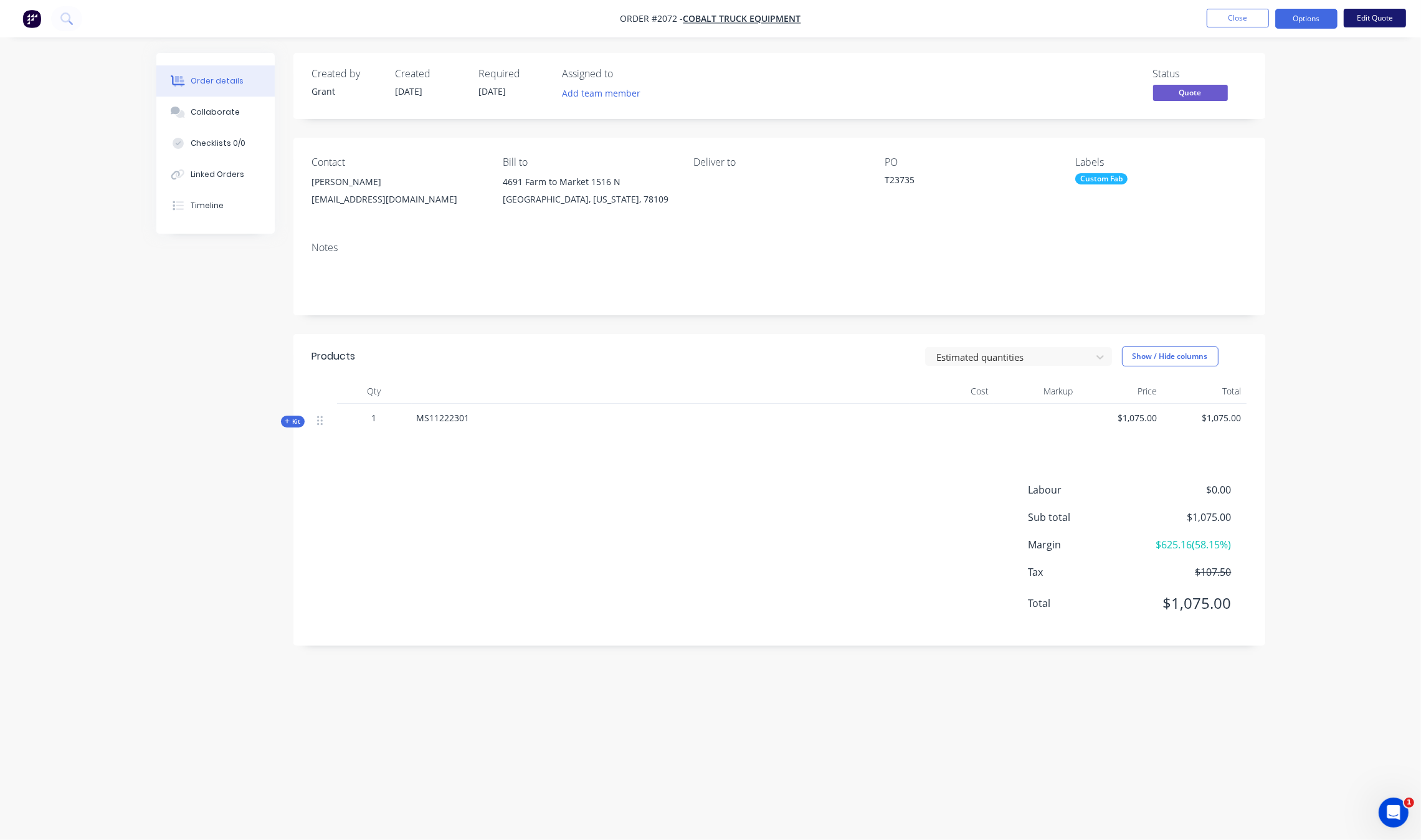
click at [1384, 19] on button "Edit Quote" at bounding box center [1374, 18] width 62 height 19
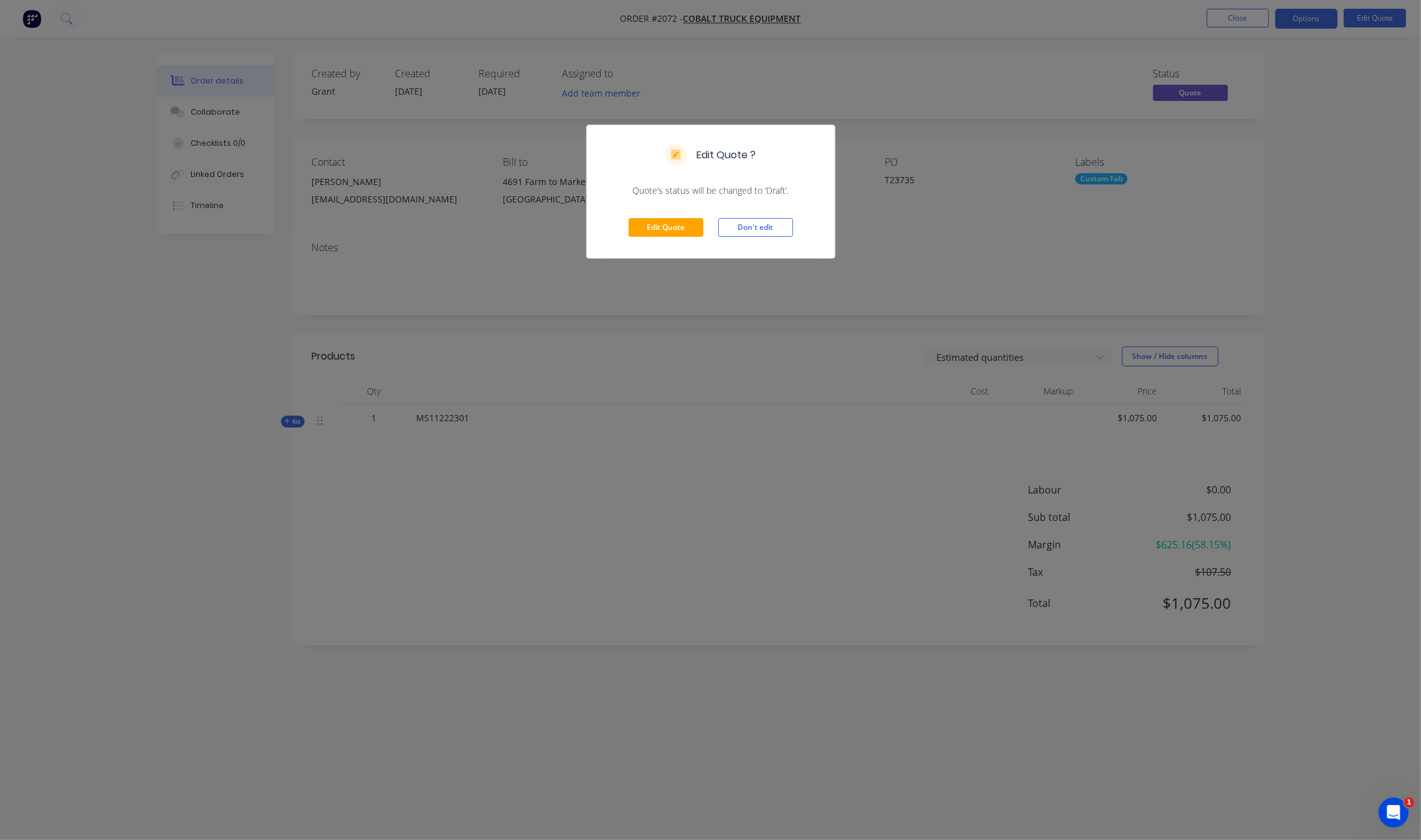
click at [964, 197] on div "Edit Quote ? Quote’s status will be changed to ‘Draft’. Edit Quote Don't edit" at bounding box center [710, 420] width 1421 height 840
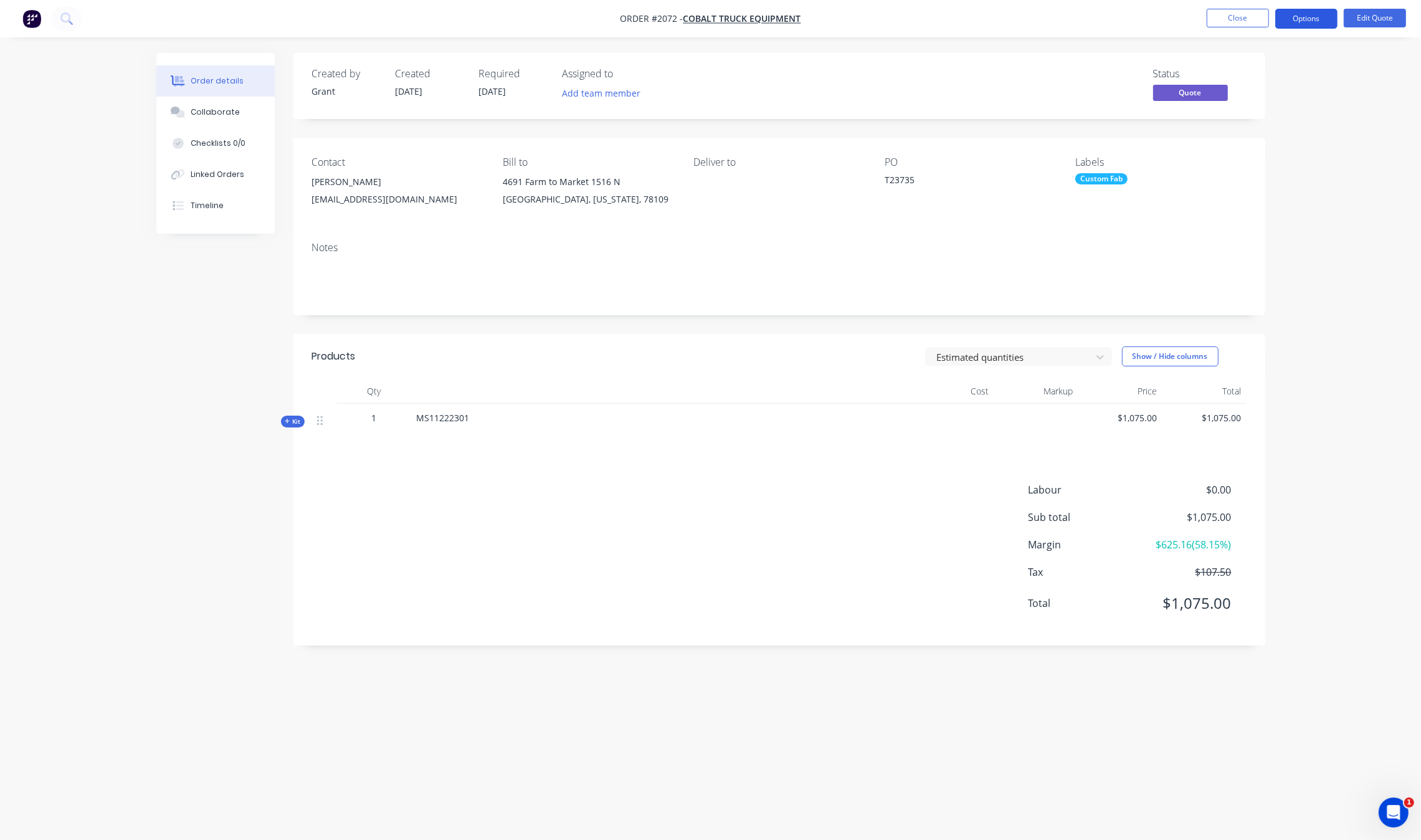
click at [1298, 25] on button "Options" at bounding box center [1306, 19] width 62 height 20
click at [1290, 139] on button "Convert to Order" at bounding box center [1269, 150] width 137 height 25
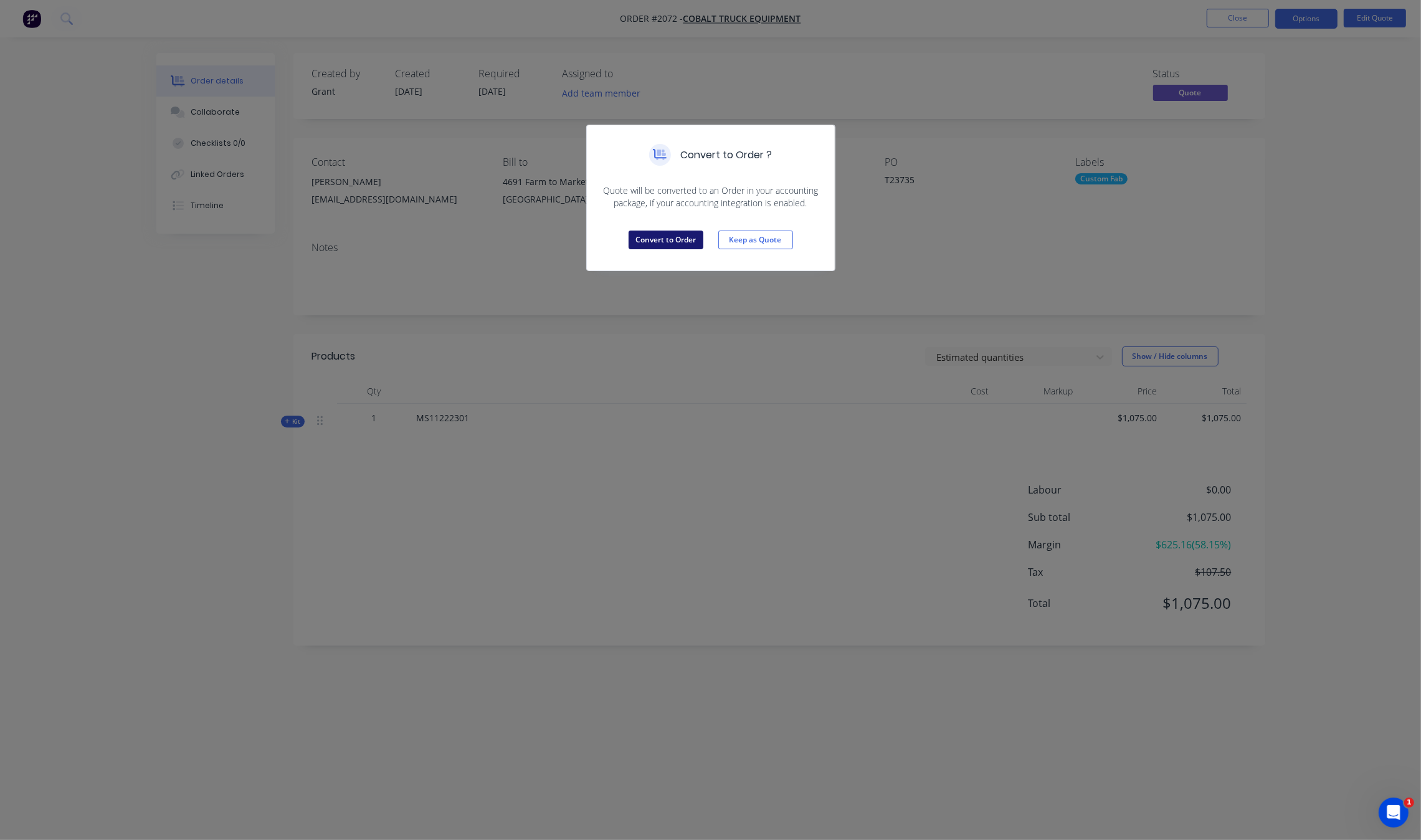
click at [661, 235] on button "Convert to Order" at bounding box center [665, 239] width 75 height 19
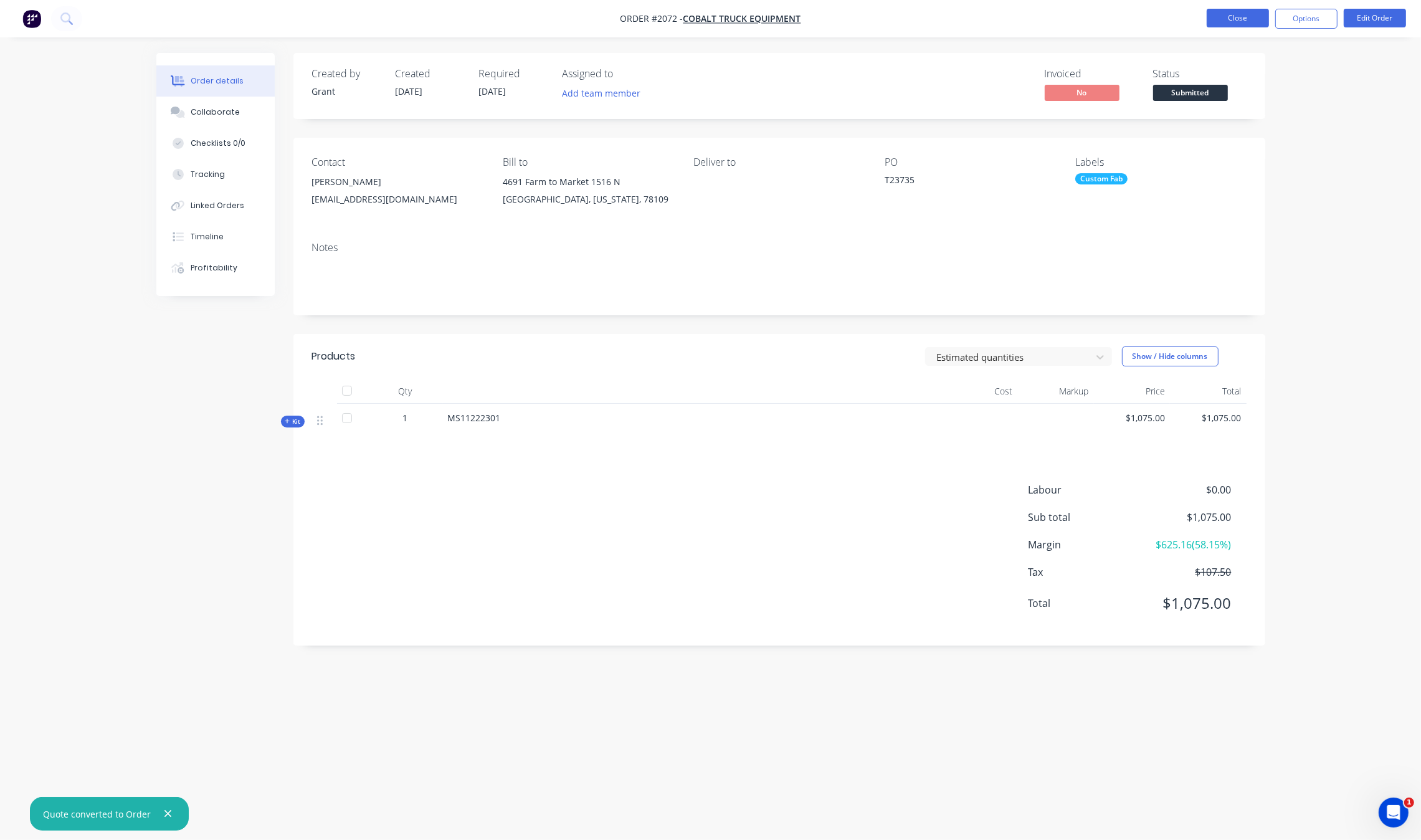
click at [1249, 21] on button "Close" at bounding box center [1238, 18] width 62 height 19
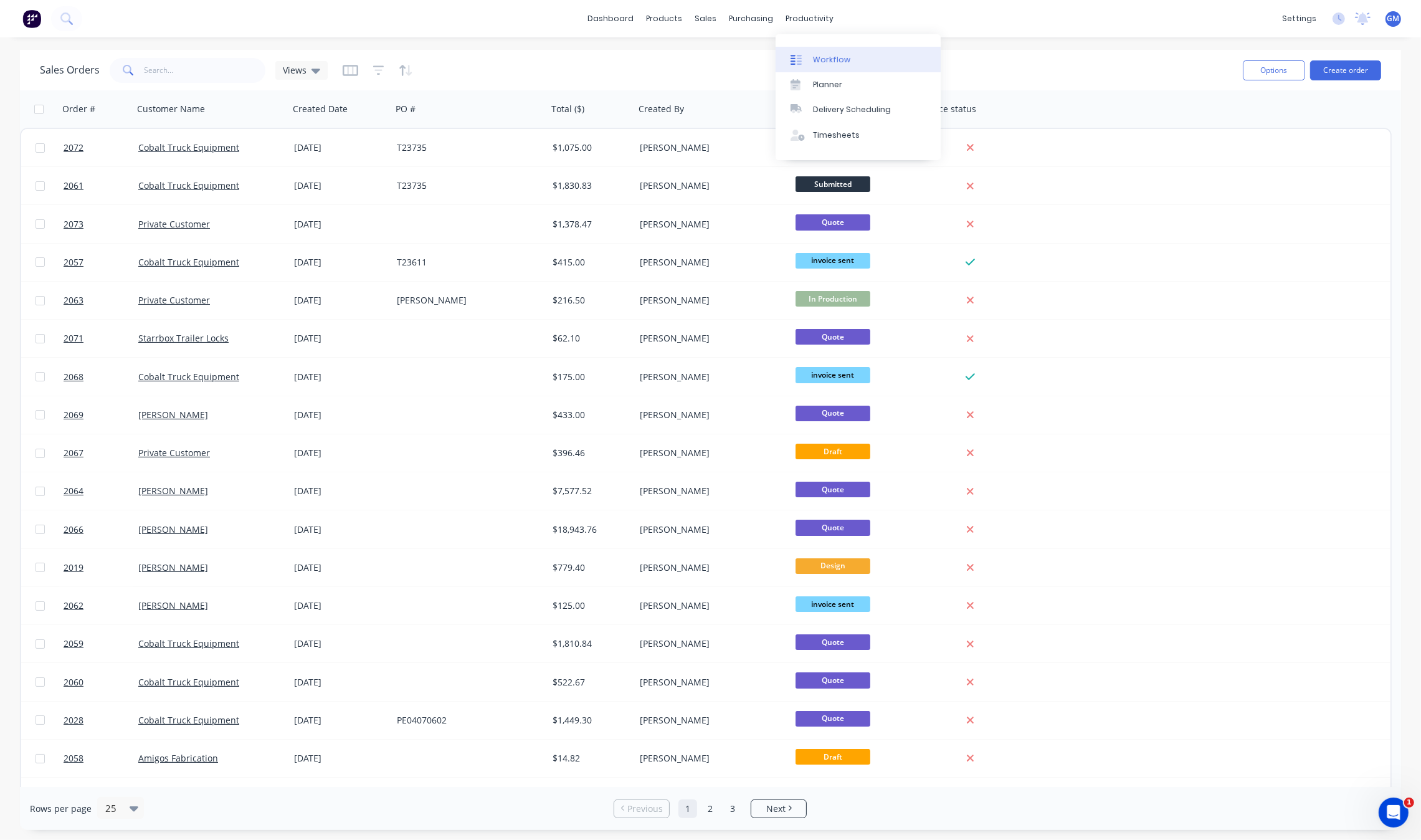
click at [829, 60] on div "Workflow" at bounding box center [831, 60] width 37 height 11
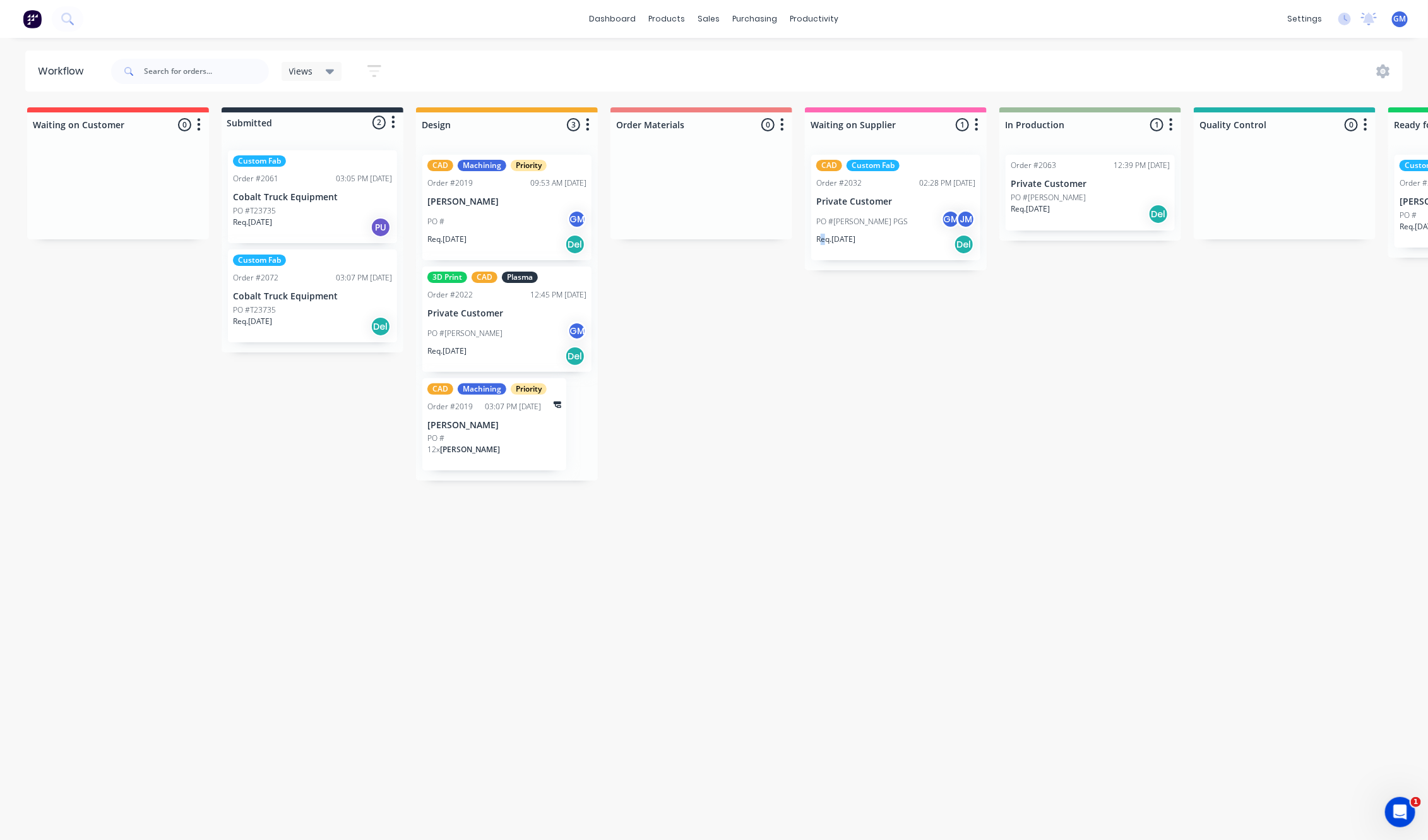
click at [824, 420] on div "Waiting on Customer 0 Status colour #FF4949 hex #FF4949 Save Cancel Notificatio…" at bounding box center [1226, 471] width 2472 height 726
drag, startPoint x: 998, startPoint y: 329, endPoint x: 993, endPoint y: 312, distance: 17.7
click at [998, 323] on div "Waiting on Customer 0 Status colour #FF4949 hex #FF4949 Save Cancel Notificatio…" at bounding box center [1226, 471] width 2472 height 726
click at [323, 316] on div "Req. 01/10/25 Del" at bounding box center [312, 326] width 159 height 21
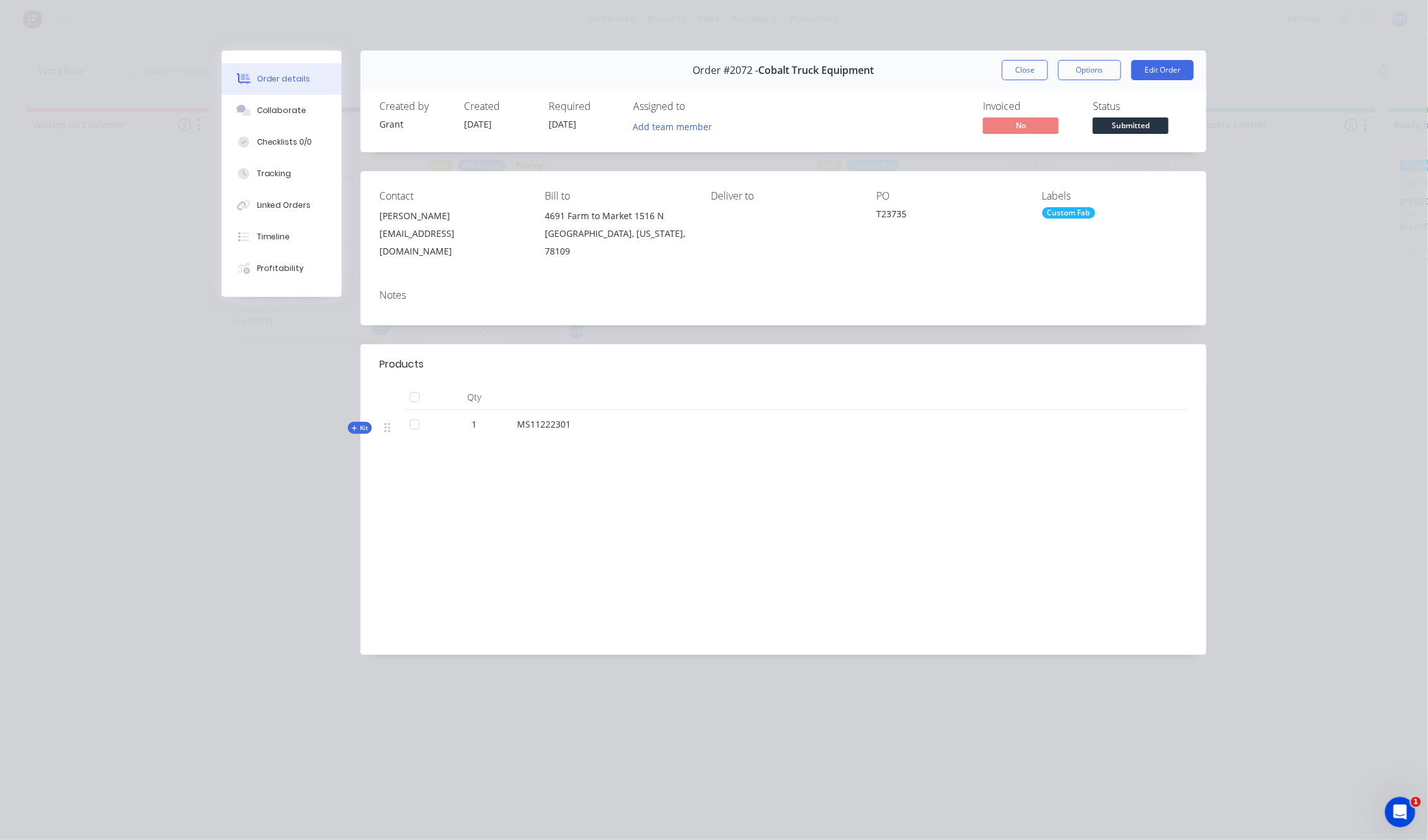
click at [172, 455] on div "Order details Collaborate Checklists 0/0 Tracking Linked Orders Timeline Profit…" at bounding box center [714, 420] width 1428 height 840
click at [1028, 68] on button "Close" at bounding box center [1025, 70] width 46 height 20
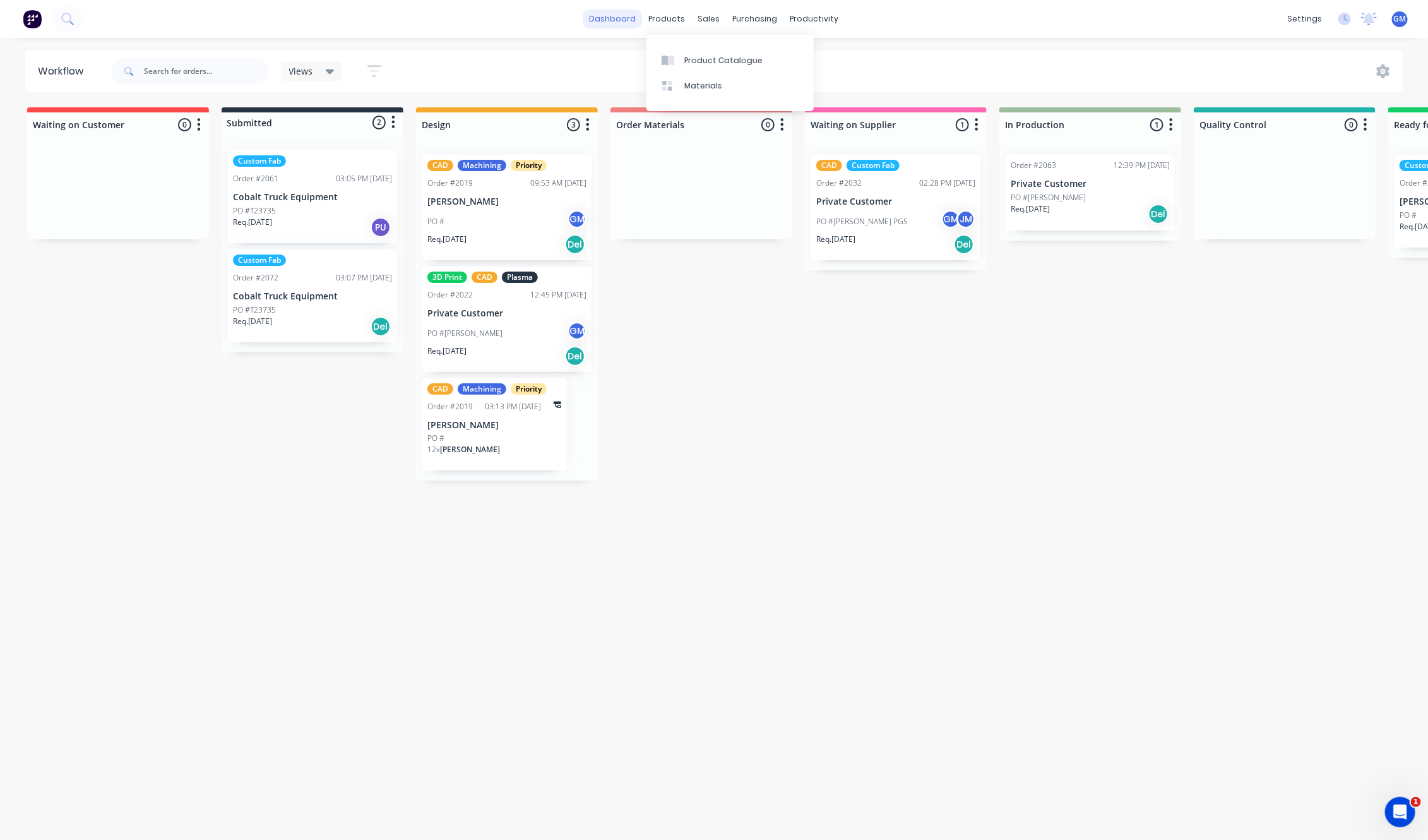
click at [629, 18] on link "dashboard" at bounding box center [612, 19] width 60 height 19
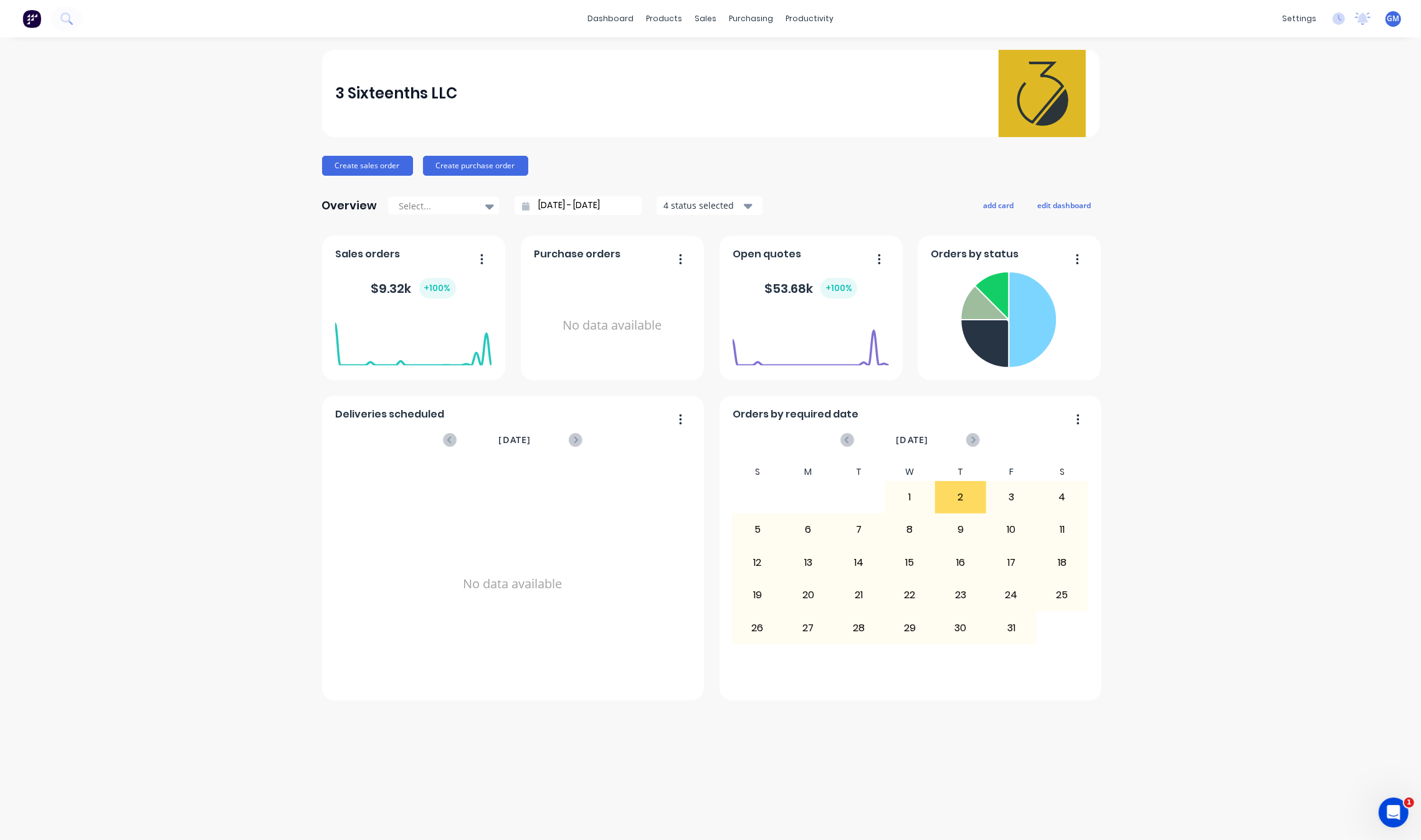
click at [672, 31] on div "dashboard products sales purchasing productivity dashboard products Product Cat…" at bounding box center [710, 19] width 1421 height 37
click at [674, 33] on div "dashboard products sales purchasing productivity dashboard products Product Cat…" at bounding box center [710, 19] width 1421 height 37
click at [665, 19] on div "products" at bounding box center [664, 19] width 48 height 19
click at [709, 57] on div "Product Catalogue" at bounding box center [719, 60] width 77 height 11
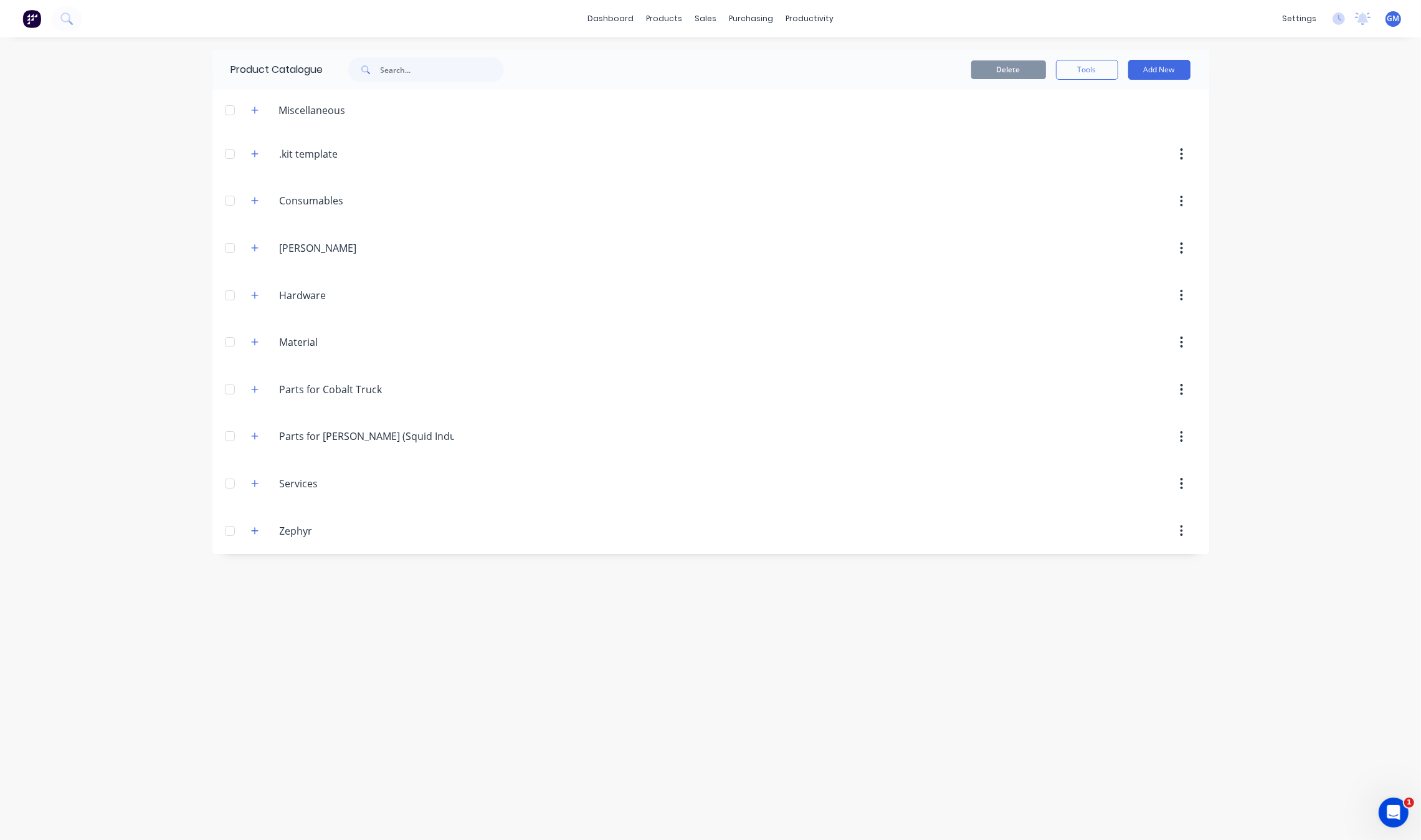
click at [1308, 173] on div "dashboard products sales purchasing productivity dashboard products Product Cat…" at bounding box center [710, 420] width 1421 height 840
